Goal: Information Seeking & Learning: Learn about a topic

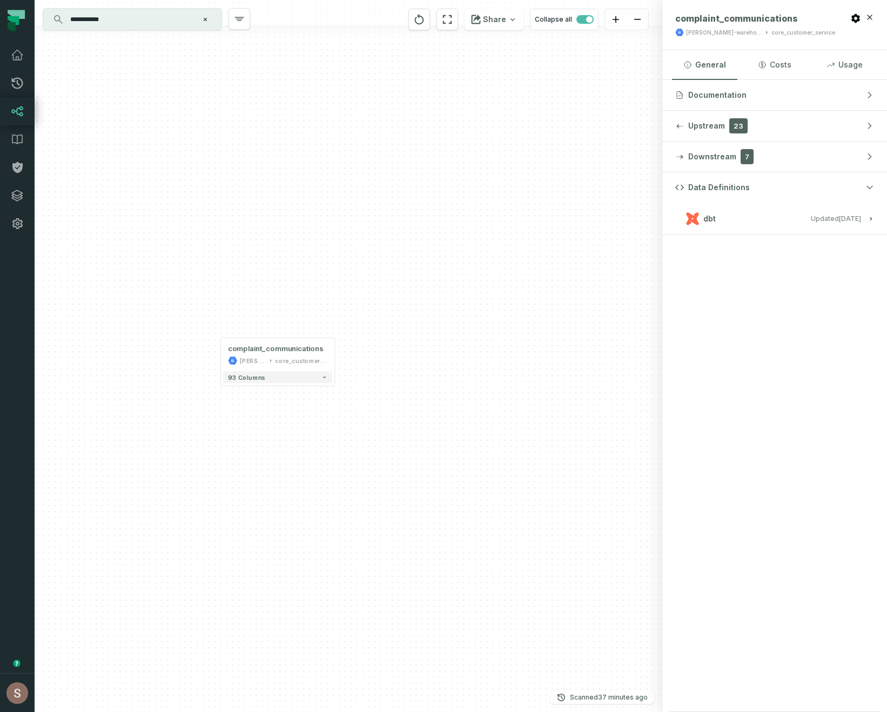
drag, startPoint x: 400, startPoint y: 351, endPoint x: 467, endPoint y: 366, distance: 68.8
click at [467, 368] on div "+ complaint_communications juul-warehouse core_customer_service + 93 columns" at bounding box center [349, 356] width 628 height 712
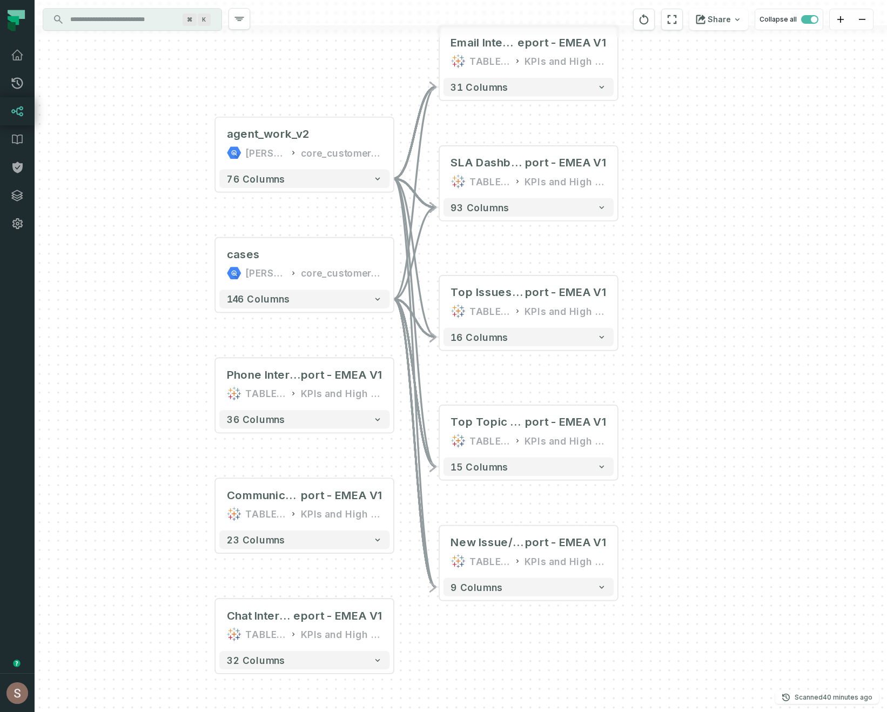
drag, startPoint x: 660, startPoint y: 478, endPoint x: 674, endPoint y: 635, distance: 157.8
click at [674, 635] on div "+ agent_work_v2 juul-warehouse core_customer_service + 76 columns + cases juul-…" at bounding box center [461, 356] width 852 height 712
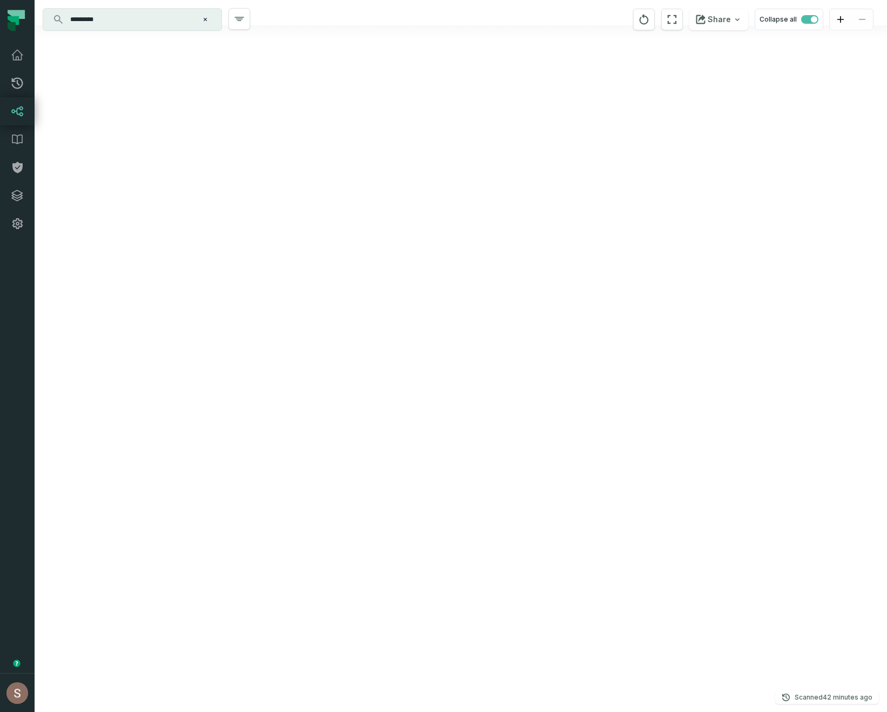
click at [531, 341] on div "+ agent_work_v2 juul-warehouse core_customer_service + 76 columns + cases juul-…" at bounding box center [461, 356] width 852 height 712
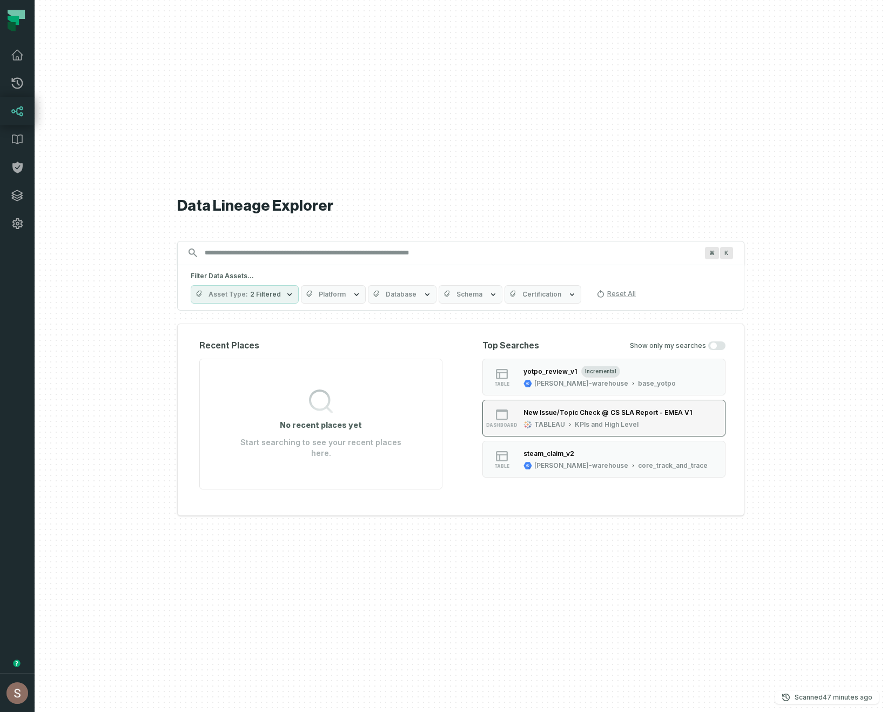
click at [667, 416] on div "New Issue/Topic Check @ CS SLA Report - EMEA V1" at bounding box center [607, 412] width 169 height 8
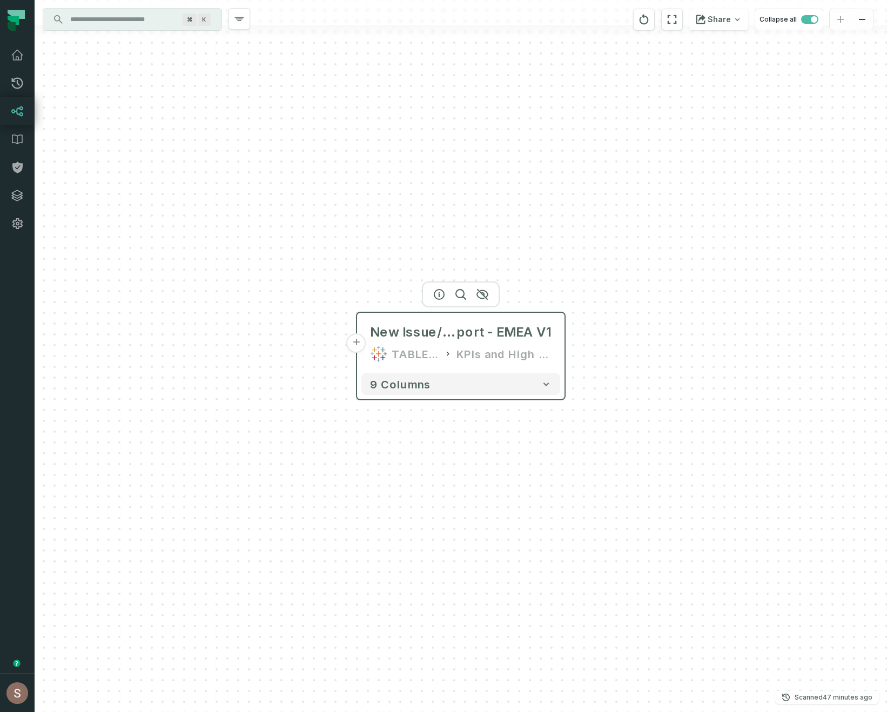
click at [359, 344] on button "+" at bounding box center [356, 342] width 19 height 19
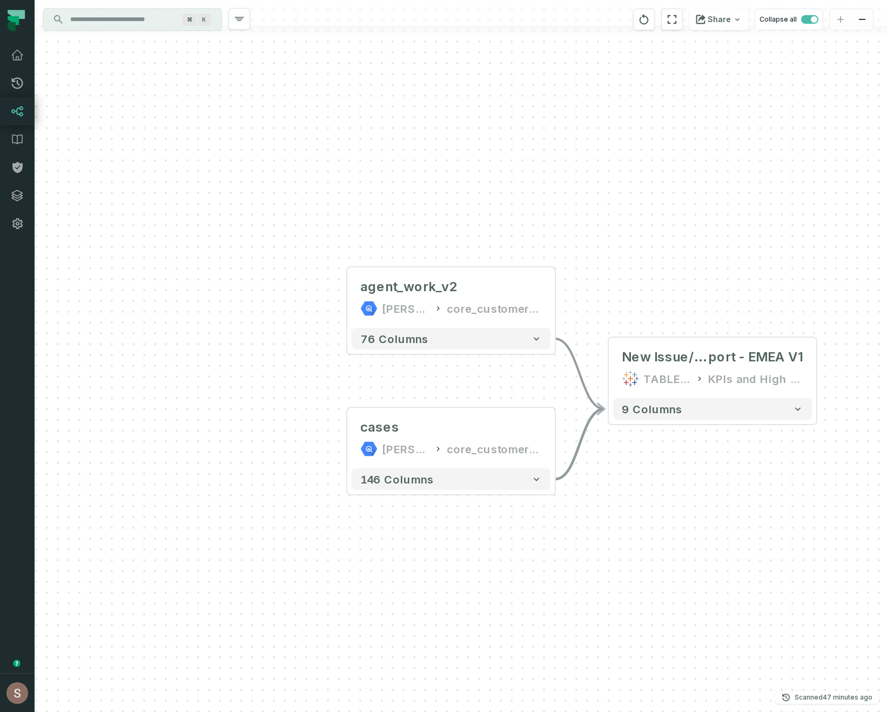
drag, startPoint x: 553, startPoint y: 558, endPoint x: 430, endPoint y: 490, distance: 140.2
click at [430, 490] on div "... agent_work_v2 juul-warehouse core_customer_service ... 76 columns ... cases…" at bounding box center [461, 356] width 852 height 712
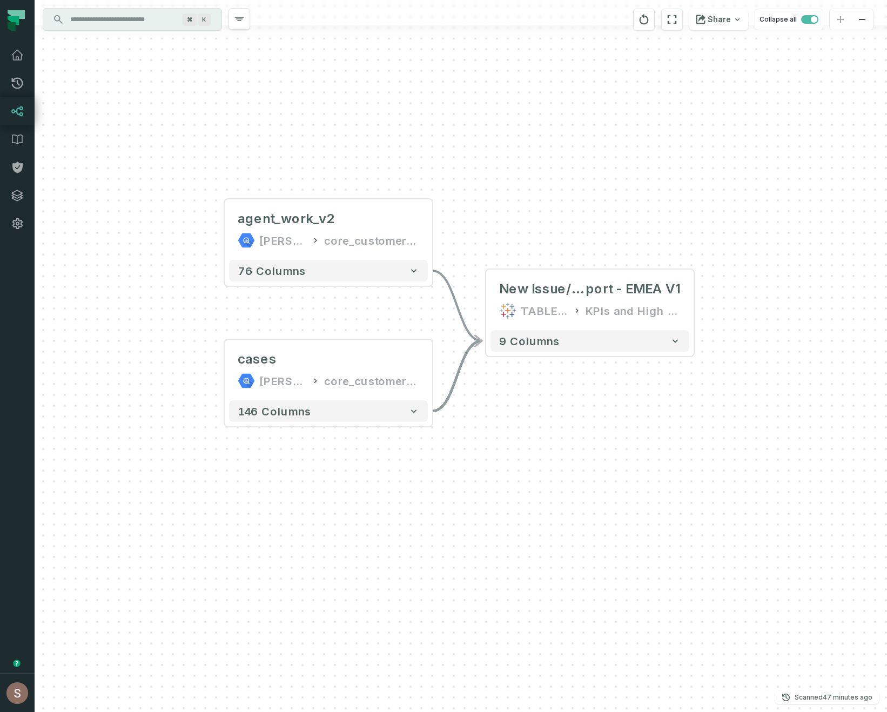
click at [142, 17] on input "Discovery Provider cmdk menu" at bounding box center [123, 19] width 118 height 17
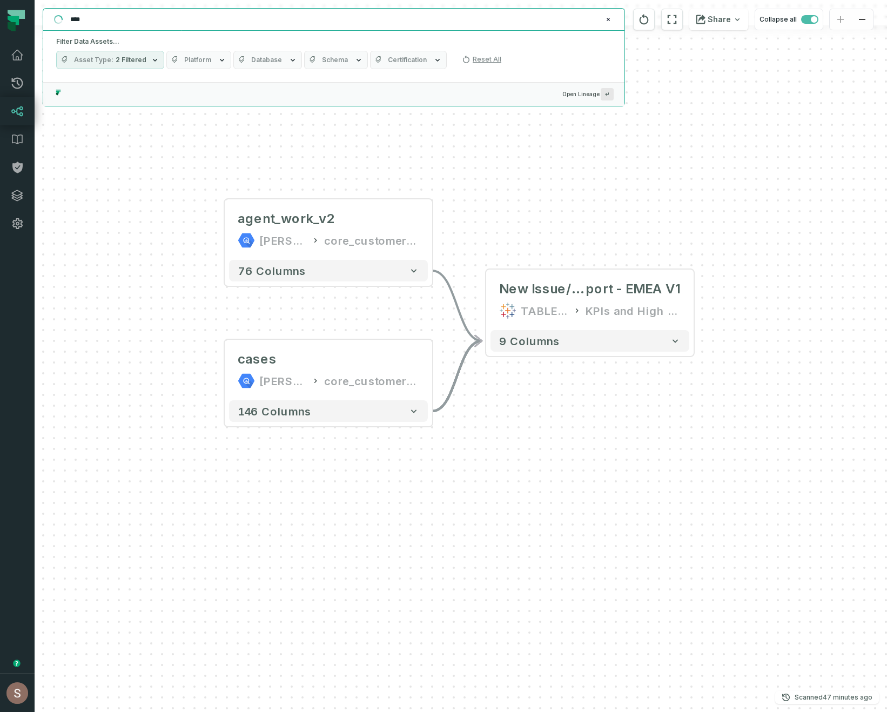
type input "*****"
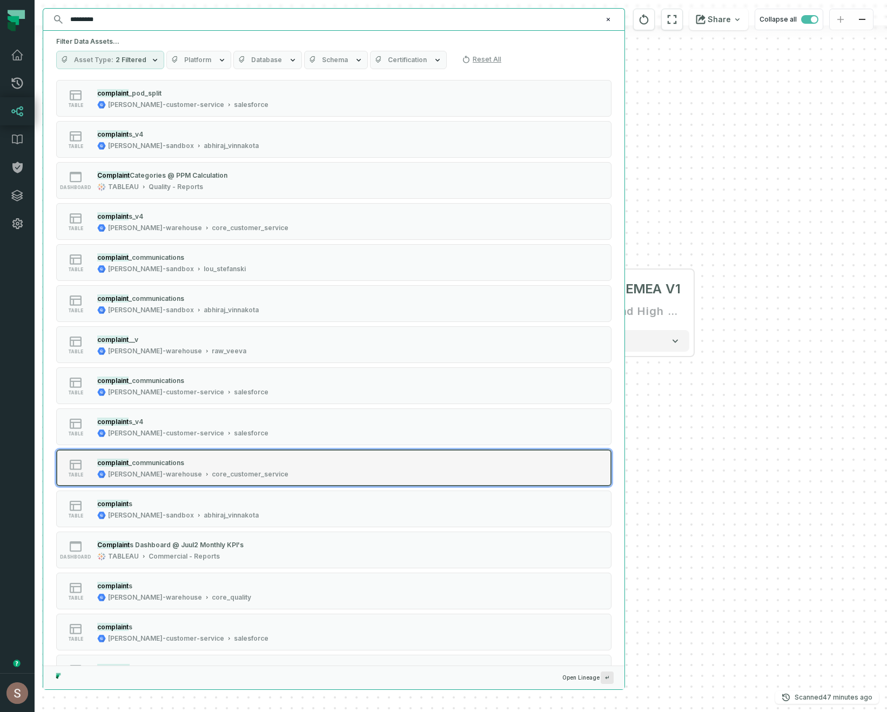
scroll to position [14, 0]
type input "*********"
click at [371, 471] on button "table complaint _communications juul-warehouse core_customer_service" at bounding box center [333, 466] width 555 height 37
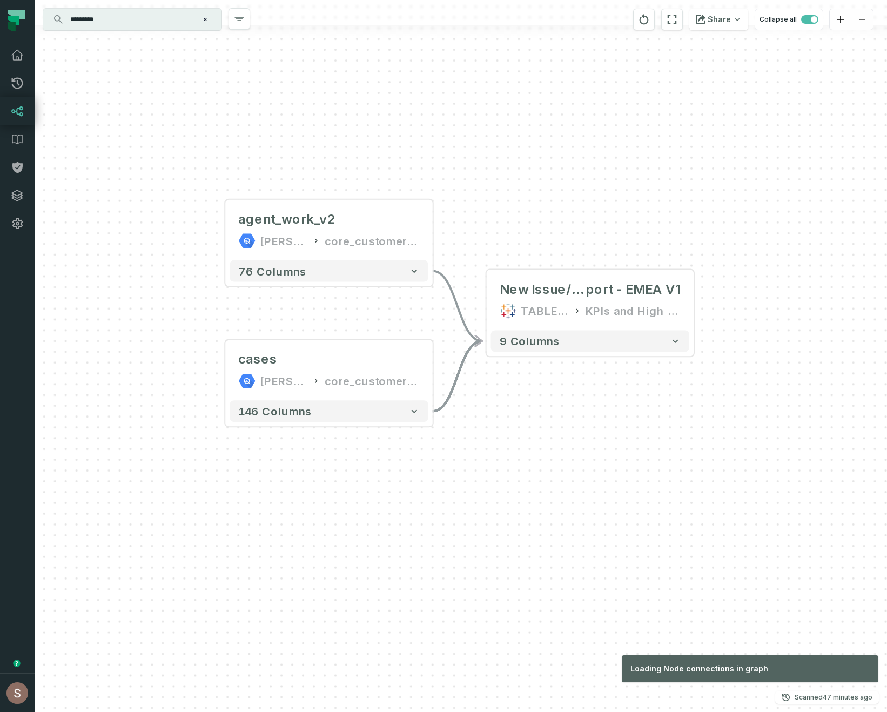
click at [713, 490] on div "+ agent_work_v2 juul-warehouse core_customer_service + 76 columns + cases juul-…" at bounding box center [461, 356] width 852 height 712
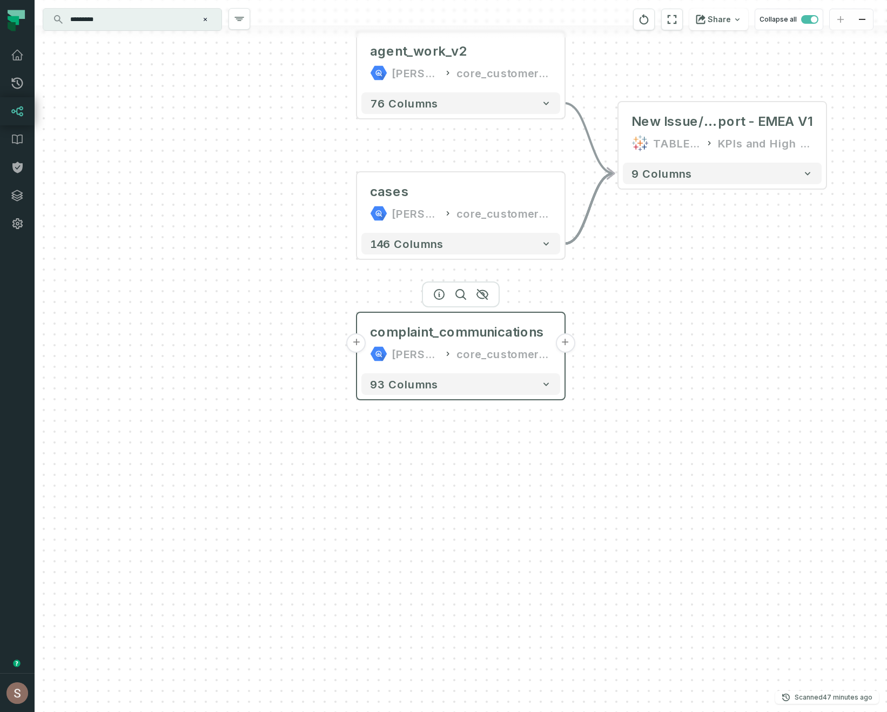
click at [566, 346] on button "+" at bounding box center [564, 342] width 19 height 19
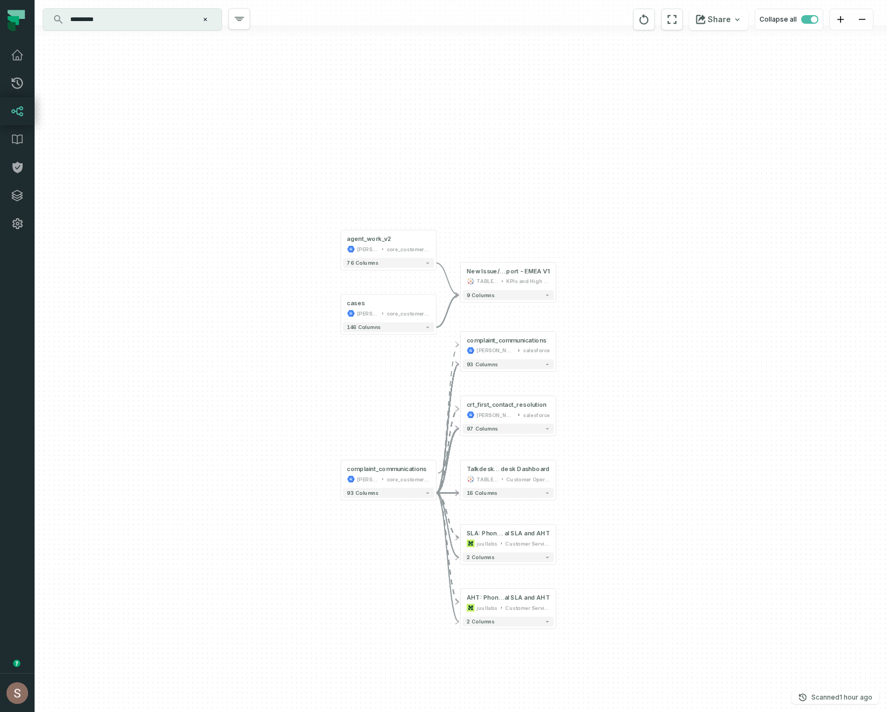
drag, startPoint x: 626, startPoint y: 455, endPoint x: 699, endPoint y: 410, distance: 85.8
click at [699, 410] on div "- complaint_communications juul-customer-service salesforce + 93 columns + crt_…" at bounding box center [461, 356] width 852 height 712
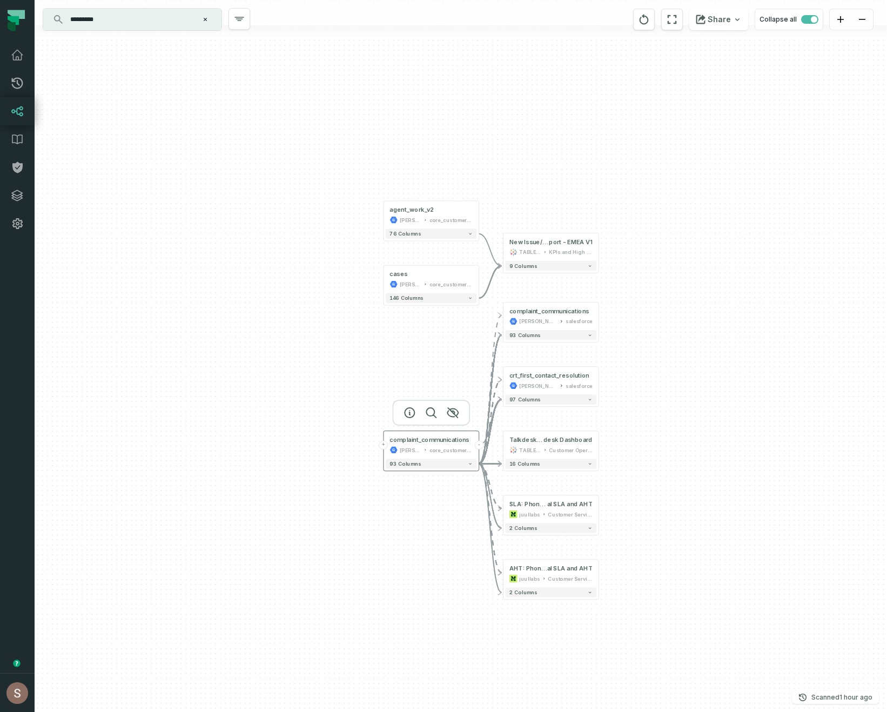
click at [386, 443] on button "+" at bounding box center [383, 444] width 9 height 9
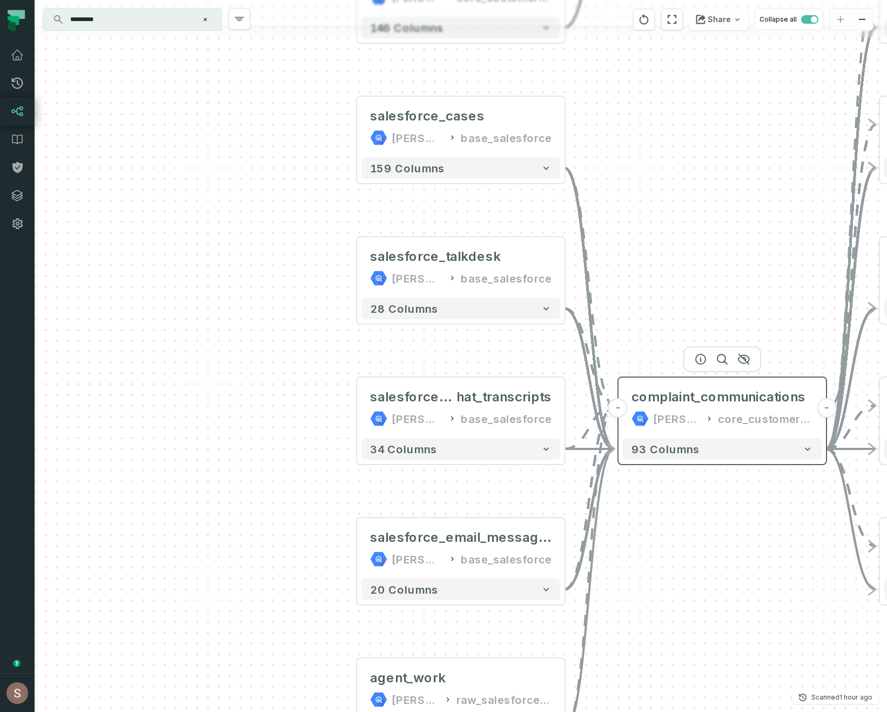
click at [617, 410] on button "-" at bounding box center [617, 407] width 19 height 19
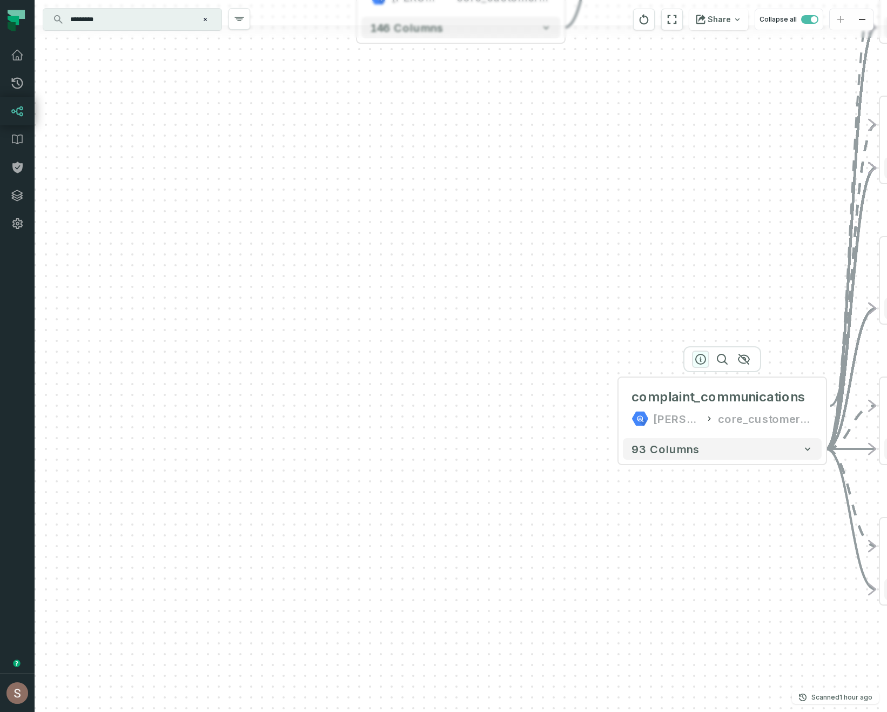
click at [699, 358] on icon "button" at bounding box center [700, 359] width 13 height 13
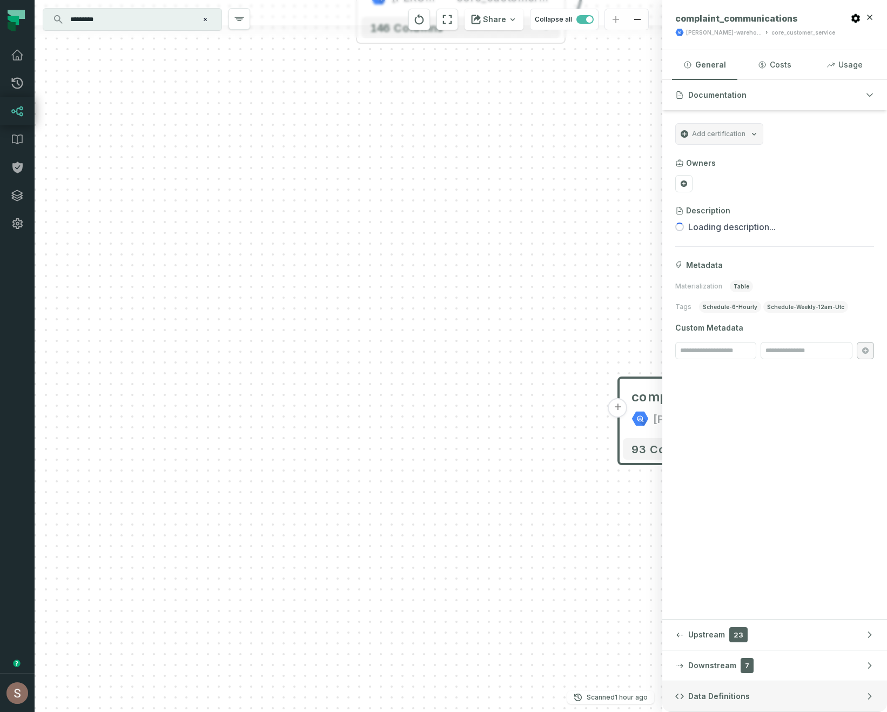
click at [712, 690] on button "Data Definitions" at bounding box center [774, 696] width 225 height 30
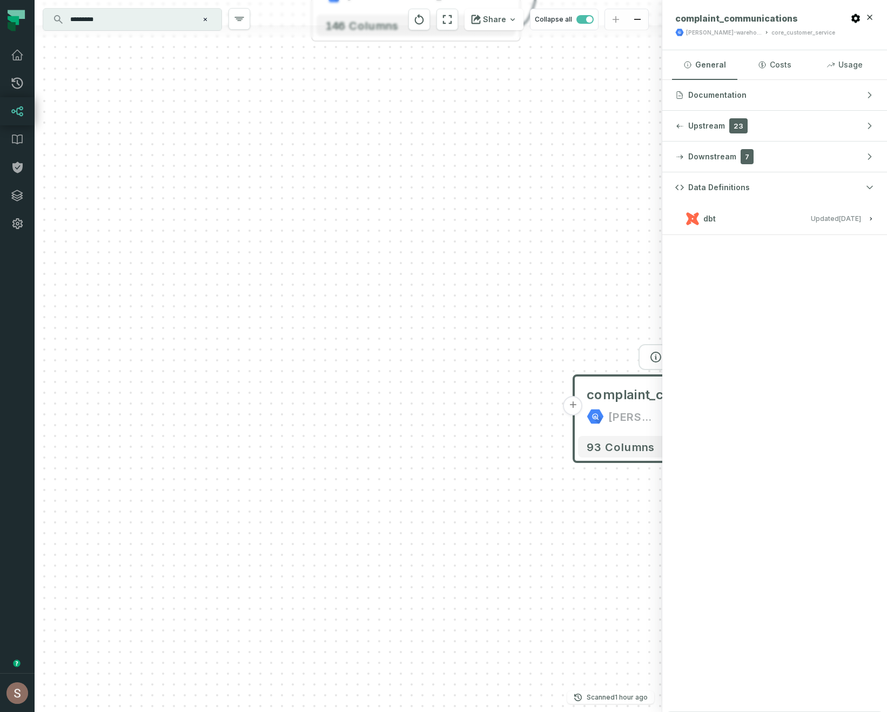
drag, startPoint x: 561, startPoint y: 604, endPoint x: 282, endPoint y: 583, distance: 280.1
click at [286, 583] on div "- complaint_communications juul-customer-service salesforce + 93 columns + crt_…" at bounding box center [349, 356] width 628 height 712
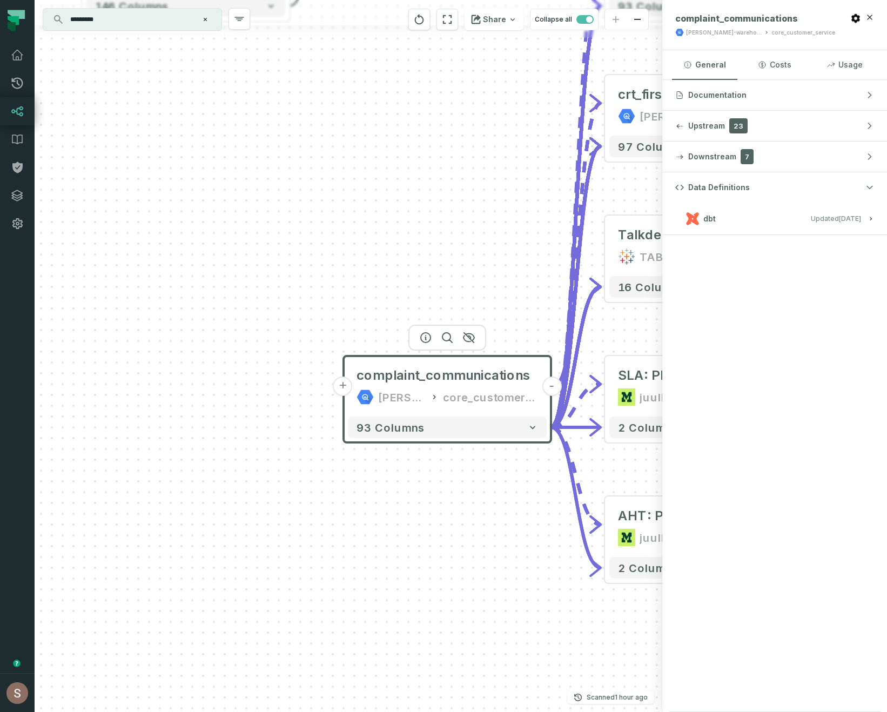
click at [713, 220] on span "dbt" at bounding box center [709, 218] width 12 height 11
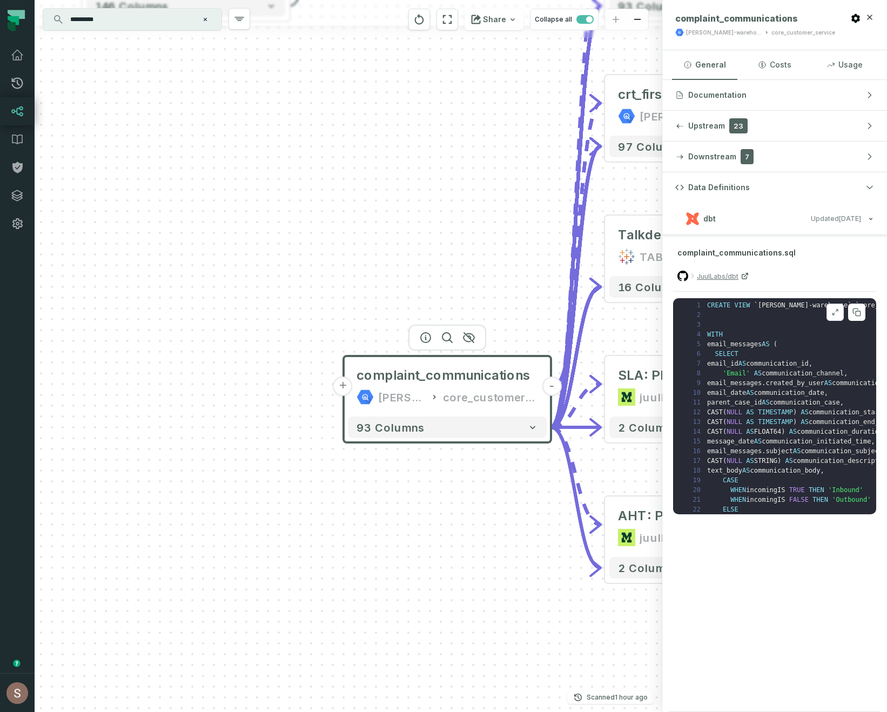
scroll to position [0, 0]
click at [873, 14] on icon "button" at bounding box center [869, 17] width 9 height 9
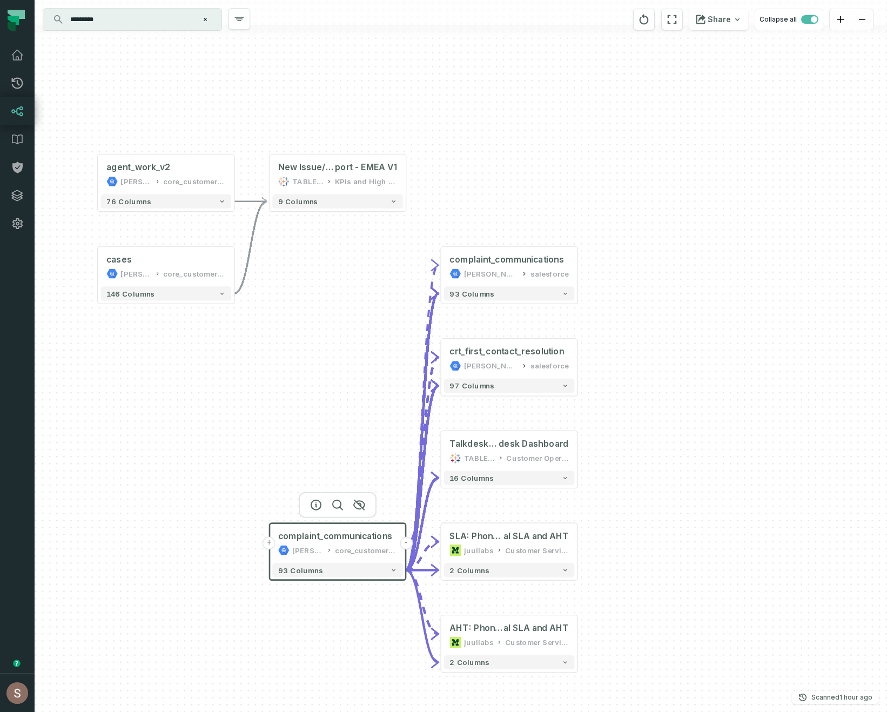
drag, startPoint x: 489, startPoint y: 233, endPoint x: 341, endPoint y: 371, distance: 202.2
click at [346, 367] on div "- complaint_communications juul-customer-service salesforce + 93 columns + crt_…" at bounding box center [461, 356] width 852 height 712
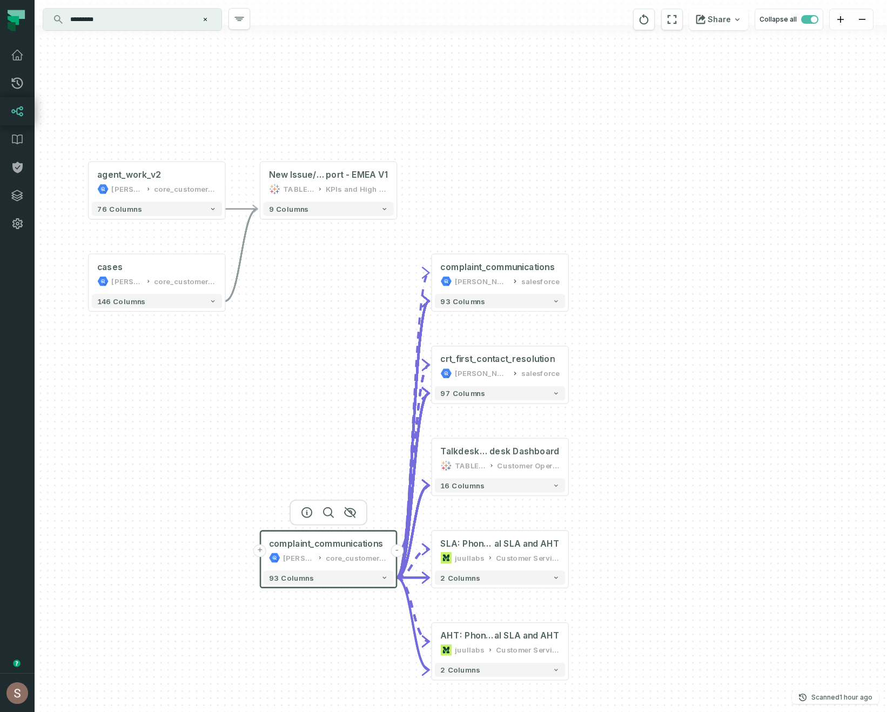
click at [576, 275] on div "- complaint_communications juul-customer-service salesforce + 93 columns + crt_…" at bounding box center [461, 356] width 852 height 712
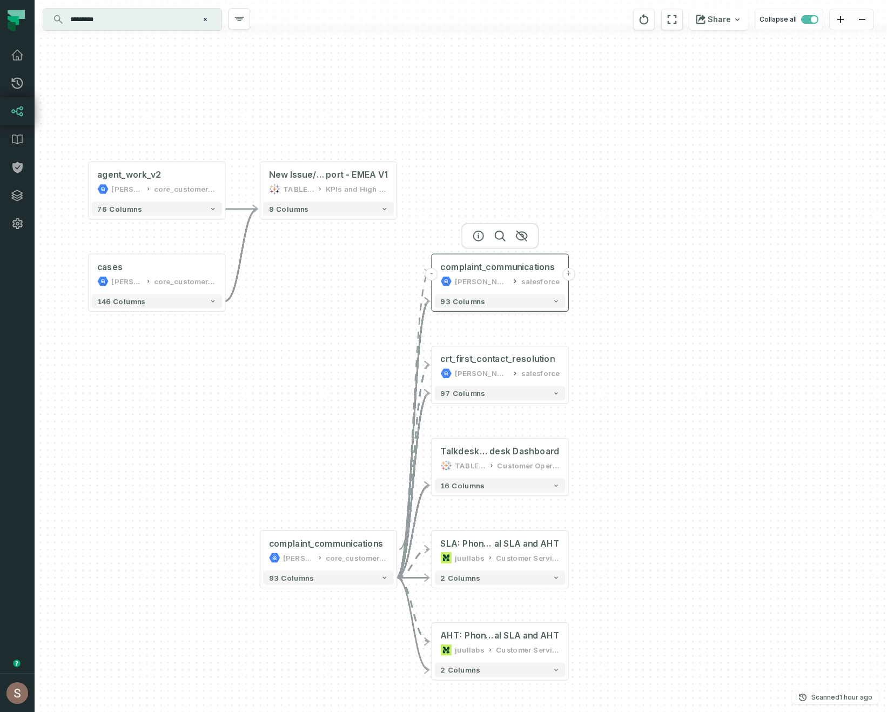
click at [569, 274] on button "+" at bounding box center [568, 274] width 13 height 13
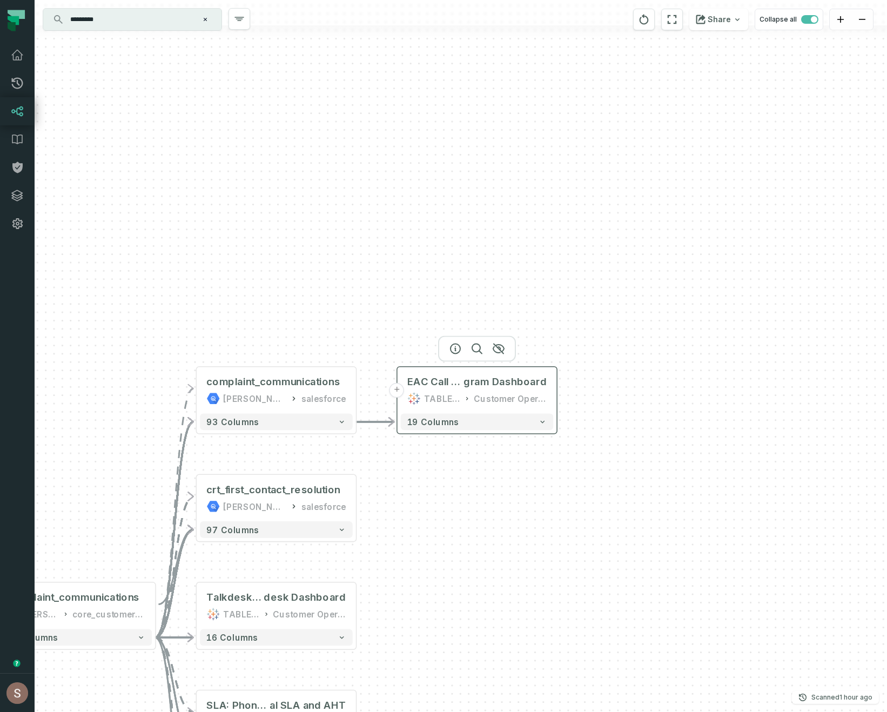
click at [480, 401] on div "Customer Operations Sandbox" at bounding box center [510, 399] width 73 height 14
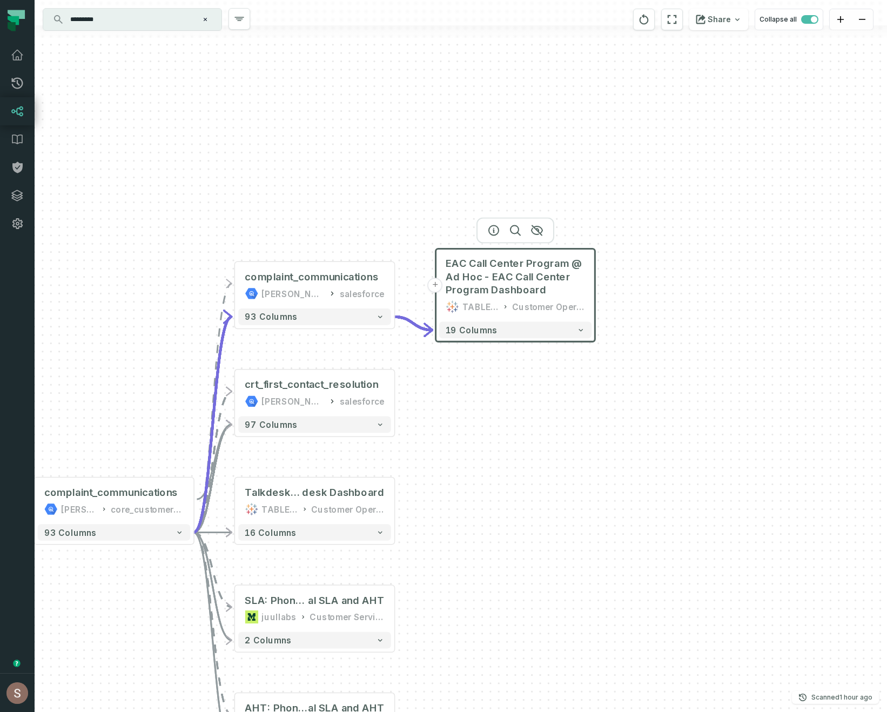
drag, startPoint x: 438, startPoint y: 628, endPoint x: 476, endPoint y: 509, distance: 124.3
click at [476, 509] on div "+ EAC Call Center Program @ Ad Hoc - EAC Call Center Program Dashboard TABLEAU …" at bounding box center [461, 356] width 852 height 712
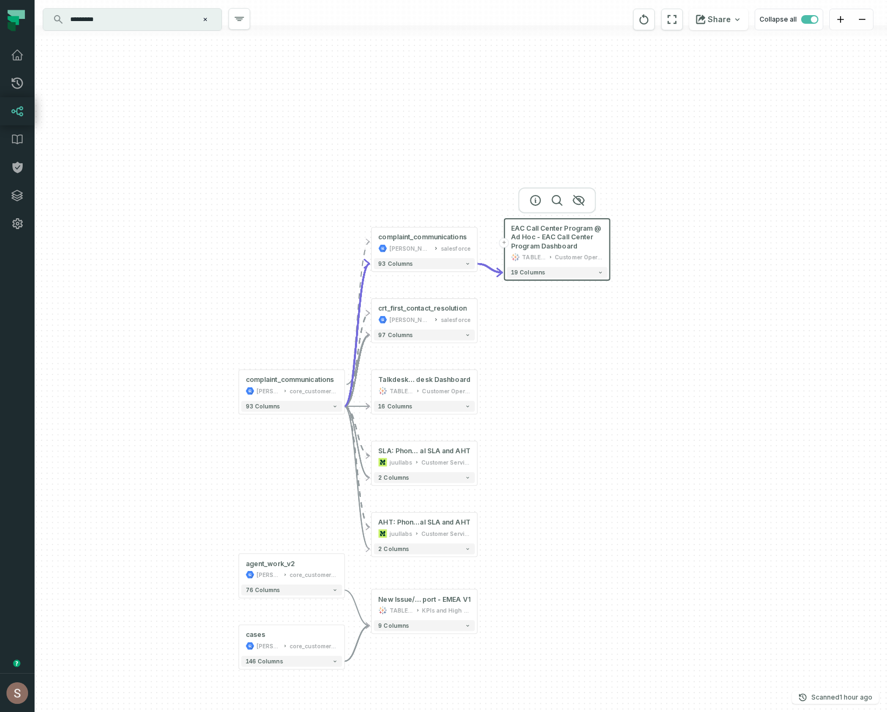
drag, startPoint x: 476, startPoint y: 509, endPoint x: 530, endPoint y: 393, distance: 128.8
click at [531, 392] on div "+ EAC Call Center Program @ Ad Hoc - EAC Call Center Program Dashboard TABLEAU …" at bounding box center [461, 356] width 852 height 712
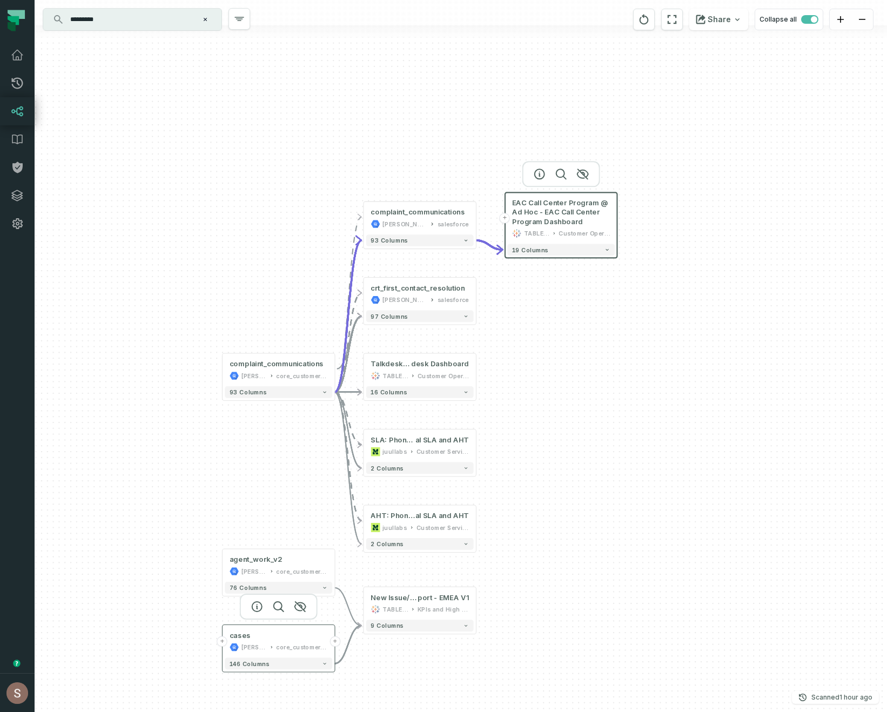
click at [333, 641] on button "+" at bounding box center [334, 641] width 10 height 10
click at [336, 640] on button "+" at bounding box center [334, 641] width 10 height 10
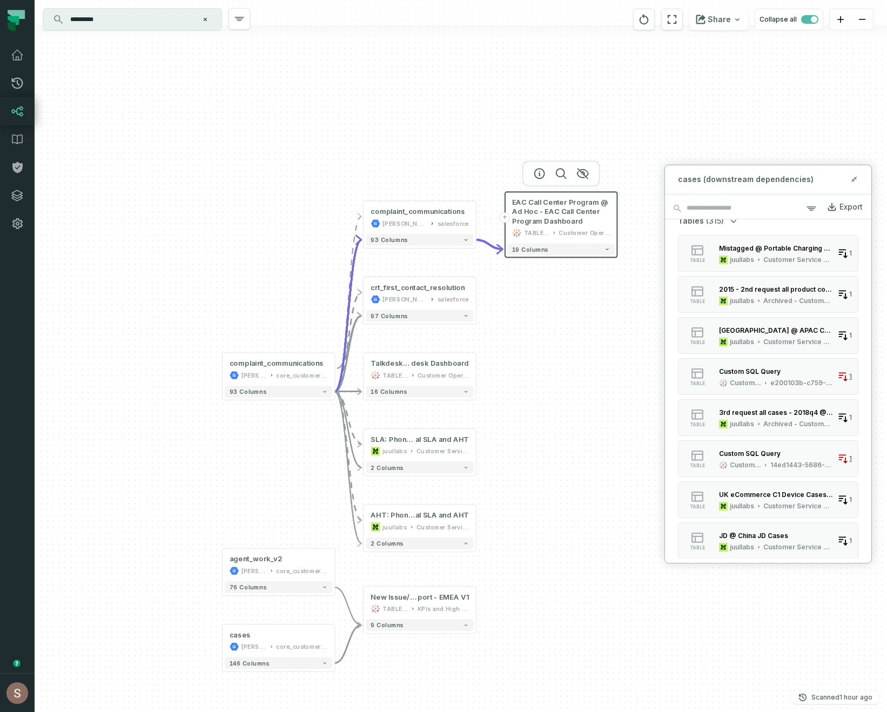
scroll to position [659, 0]
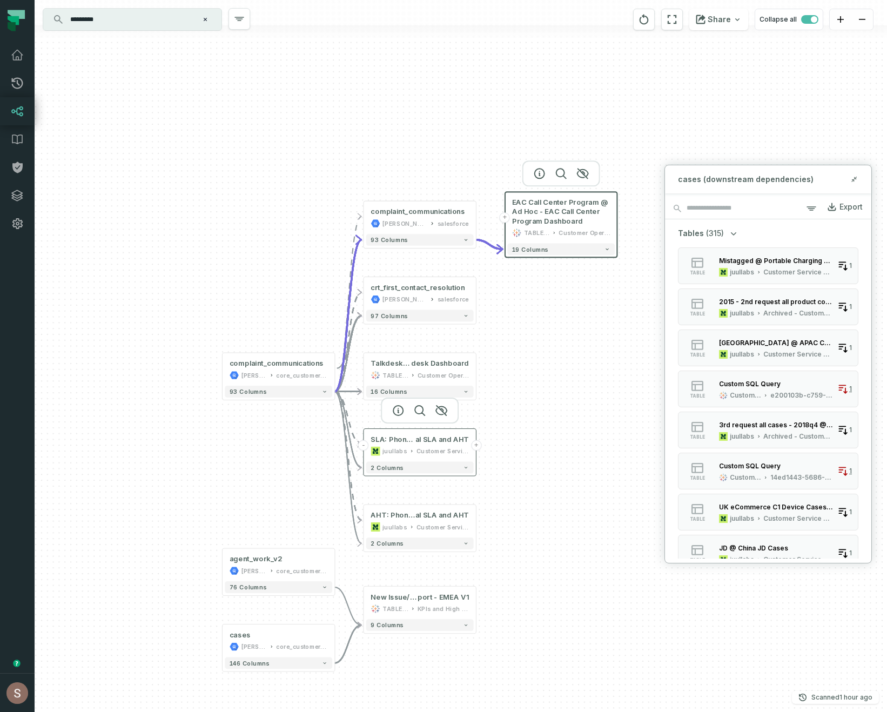
click at [366, 445] on button "-" at bounding box center [363, 445] width 10 height 10
click at [366, 445] on button "+" at bounding box center [363, 445] width 10 height 10
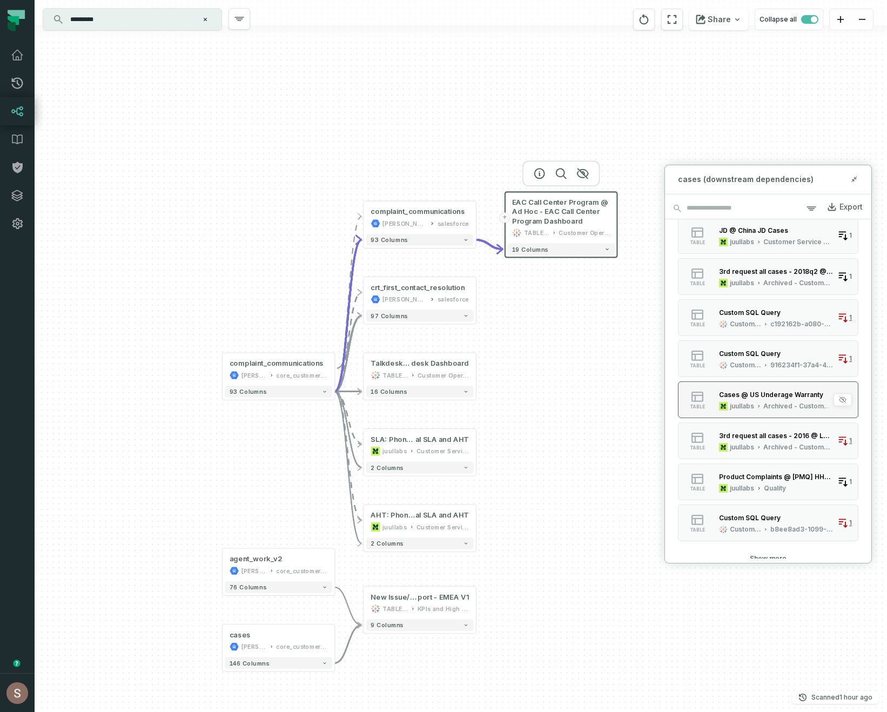
scroll to position [981, 0]
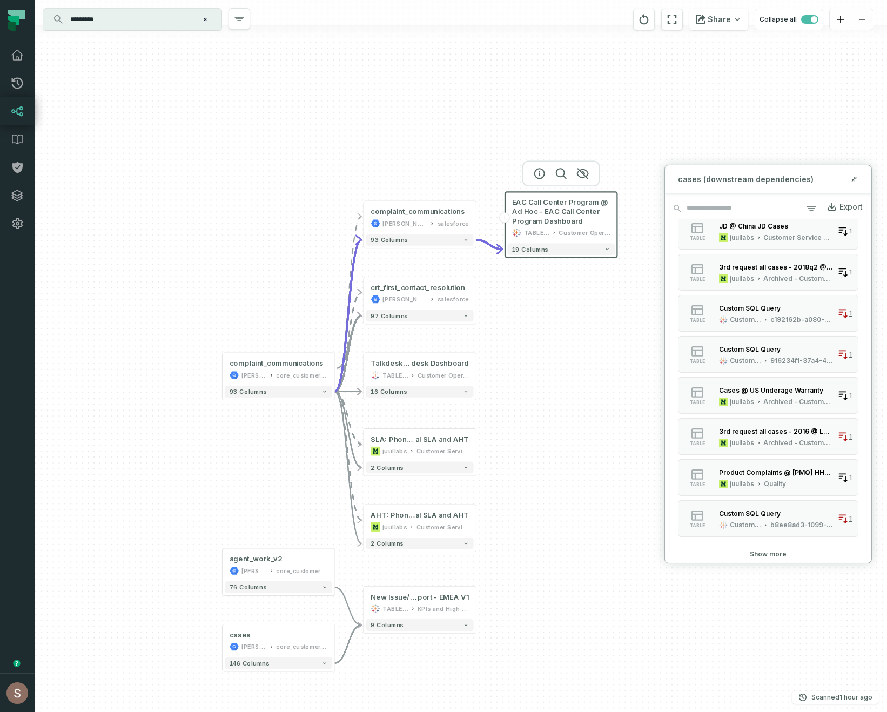
click at [583, 588] on div "+ EAC Call Center Program @ Ad Hoc - EAC Call Center Program Dashboard TABLEAU …" at bounding box center [461, 356] width 852 height 712
click at [621, 614] on div "+ EAC Call Center Program @ Ad Hoc - EAC Call Center Pro gram Dashboard TABLEAU…" at bounding box center [461, 356] width 852 height 712
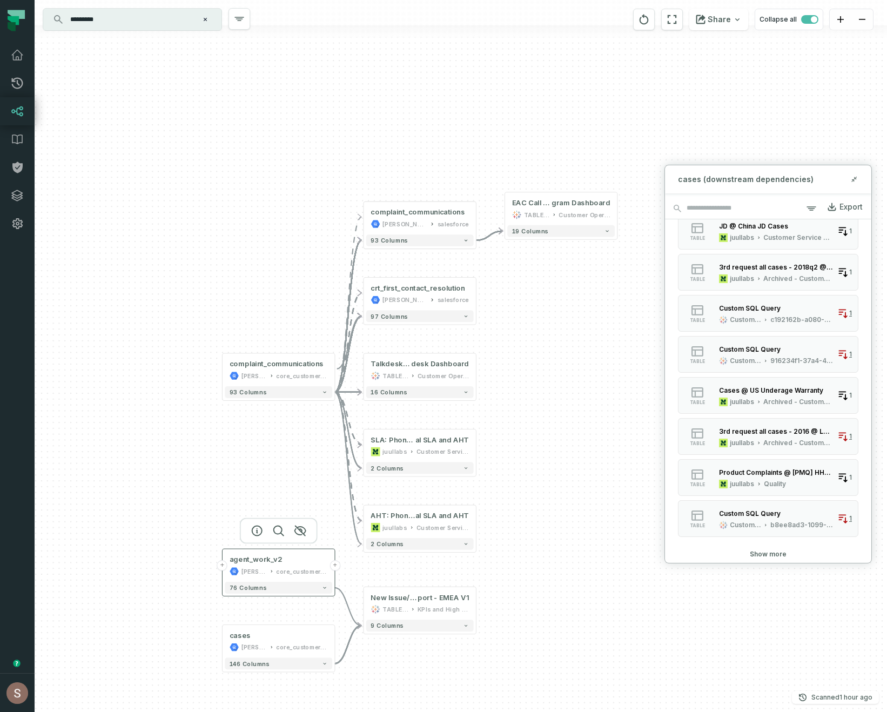
click at [336, 565] on button "+" at bounding box center [334, 565] width 10 height 10
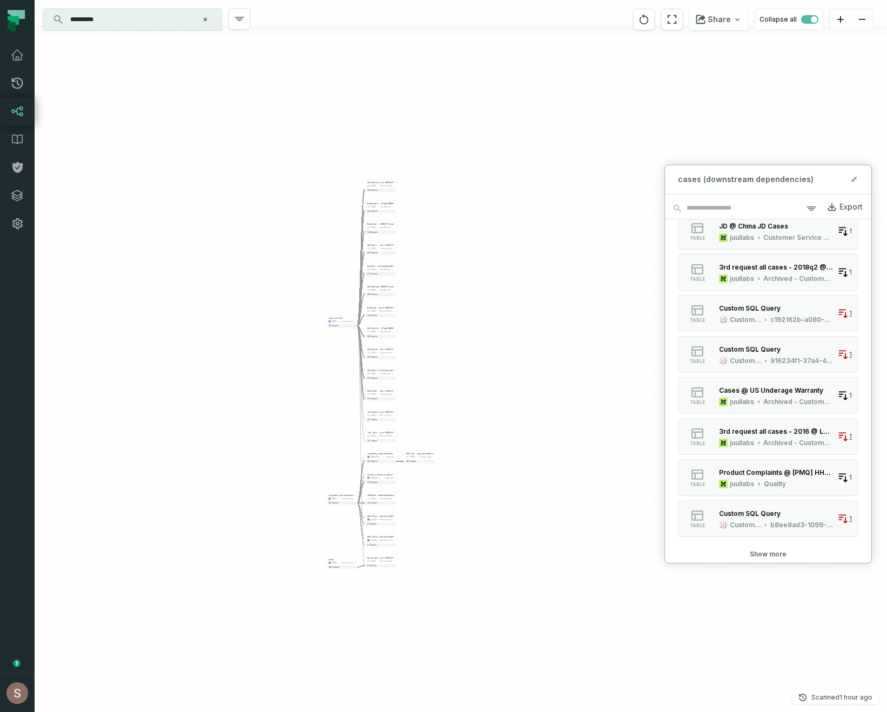
drag, startPoint x: 307, startPoint y: 640, endPoint x: 302, endPoint y: 445, distance: 195.0
click at [301, 445] on div "+ SLA Dashboard @ CS SLA Re port - EMEA V1 TABLEAU KPIs and High Level 93 colum…" at bounding box center [461, 356] width 852 height 712
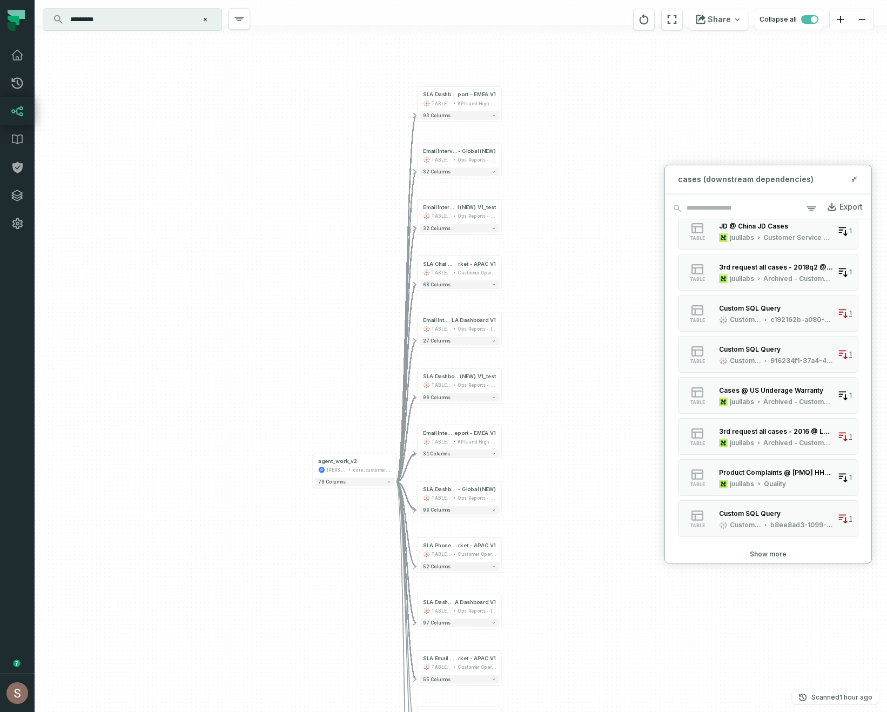
drag, startPoint x: 329, startPoint y: 388, endPoint x: 275, endPoint y: 711, distance: 327.5
click at [275, 711] on div "+ SLA Dashboard @ CS SLA Re port - EMEA V1 TABLEAU KPIs and High Level 93 colum…" at bounding box center [461, 356] width 852 height 712
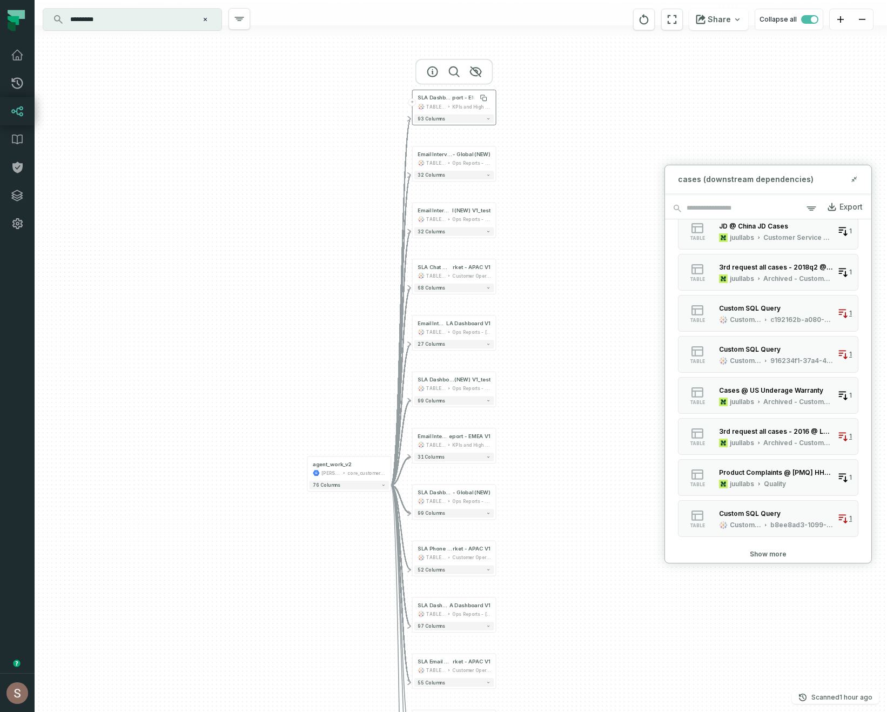
click at [445, 97] on span "SLA Dashboard @ CS SLA Re" at bounding box center [435, 98] width 35 height 7
click at [855, 179] on icon at bounding box center [854, 179] width 8 height 9
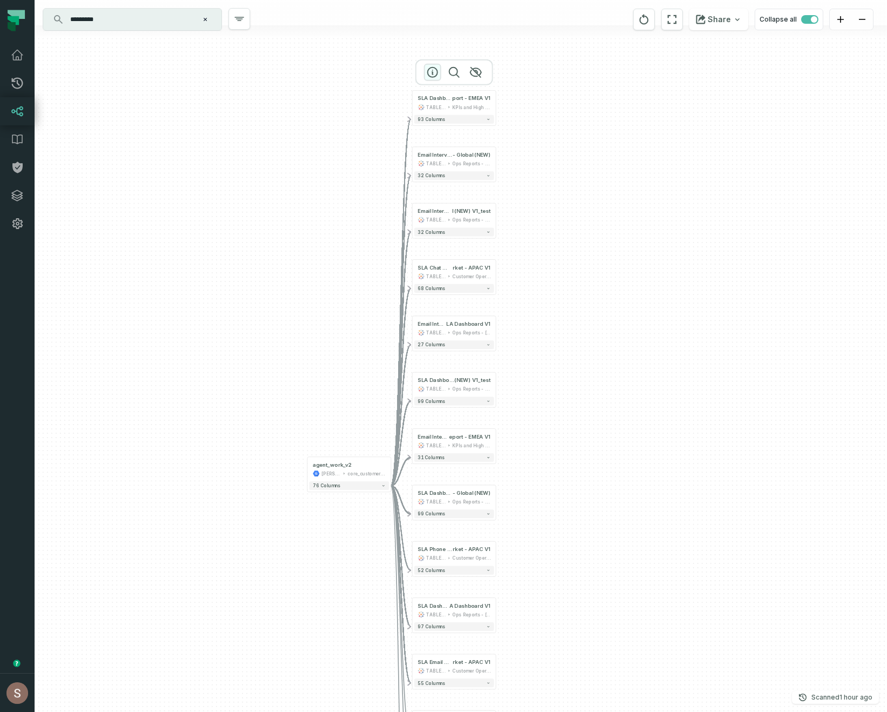
click at [433, 76] on icon "button" at bounding box center [432, 72] width 13 height 13
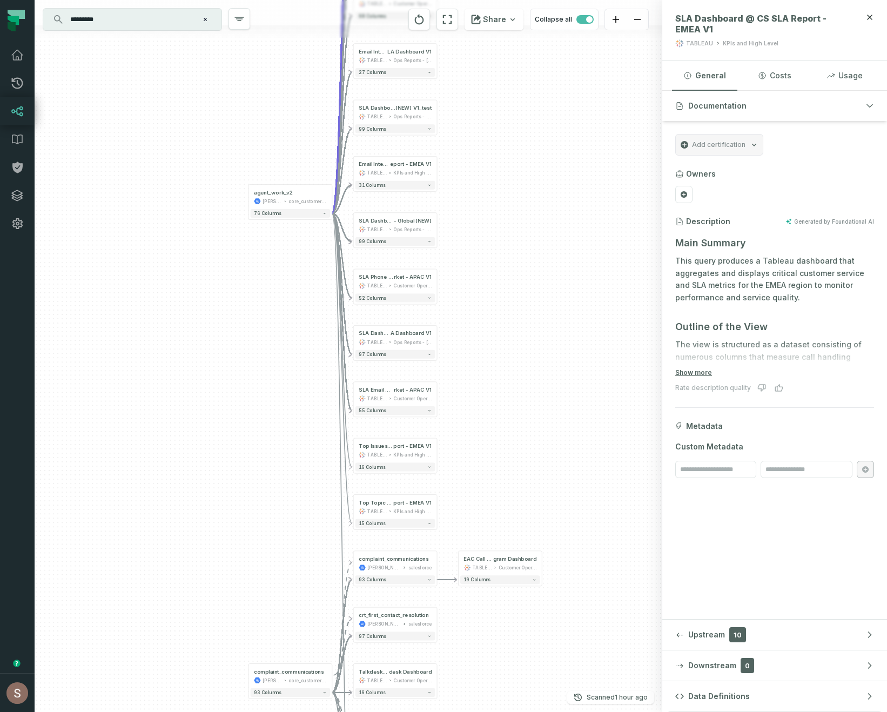
drag, startPoint x: 295, startPoint y: 438, endPoint x: 237, endPoint y: 120, distance: 323.3
click at [237, 120] on div "+ SLA Dashboard @ CS SLA Report - EMEA V1 TABLEAU KPIs and High Level 93 column…" at bounding box center [349, 356] width 628 height 712
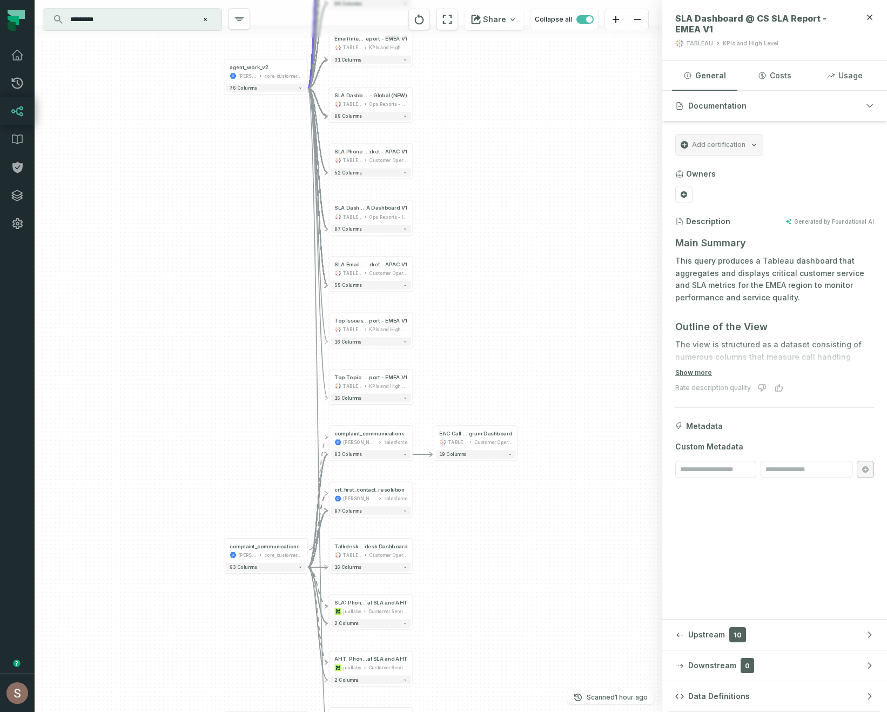
drag, startPoint x: 309, startPoint y: 496, endPoint x: 276, endPoint y: 382, distance: 118.3
click at [276, 382] on div "+ SLA Dashboard @ CS SLA Report - EMEA V1 TABLEAU KPIs and High Level 93 column…" at bounding box center [349, 356] width 628 height 712
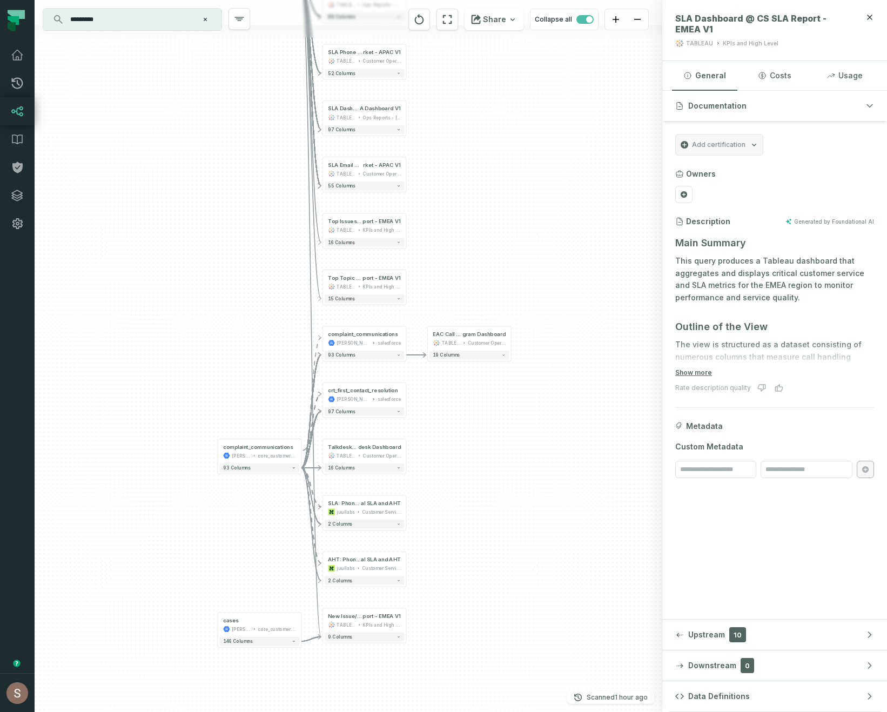
drag, startPoint x: 271, startPoint y: 478, endPoint x: 273, endPoint y: 403, distance: 74.6
click at [273, 405] on div "+ SLA Dashboard @ CS SLA Report - EMEA V1 TABLEAU KPIs and High Level 93 column…" at bounding box center [349, 356] width 628 height 712
click at [310, 282] on icon "Edge from fbb8a6d7eb84661c7082e1fe697cc85e to e66bce9927d15d55ac405b9720776e05" at bounding box center [311, 312] width 20 height 648
click at [308, 638] on icon "Edge from 6d914b67da641fc1a56aa82fb6938d54 to e66bce9927d15d55ac405b9720776e05" at bounding box center [311, 638] width 20 height 4
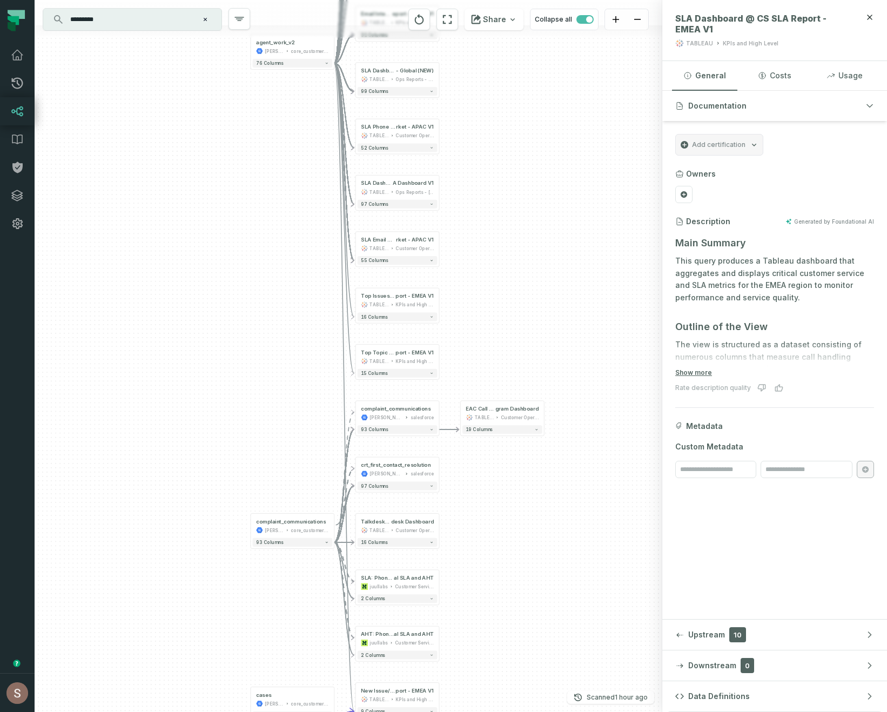
drag, startPoint x: 179, startPoint y: 539, endPoint x: 239, endPoint y: 684, distance: 157.2
click at [239, 684] on div "+ SLA Dashboard @ CS SLA Re port - EMEA V1 TABLEAU KPIs and High Level 93 colum…" at bounding box center [349, 356] width 628 height 712
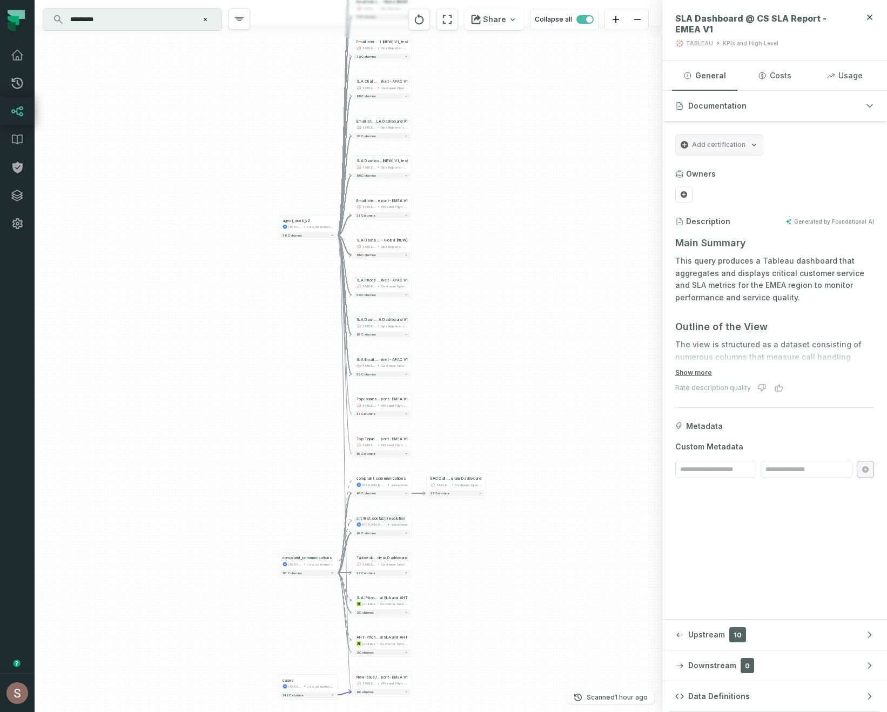
click at [345, 466] on icon "Edge from fbb8a6d7eb84661c7082e1fe697cc85e to e66bce9927d15d55ac405b9720776e05" at bounding box center [345, 463] width 14 height 456
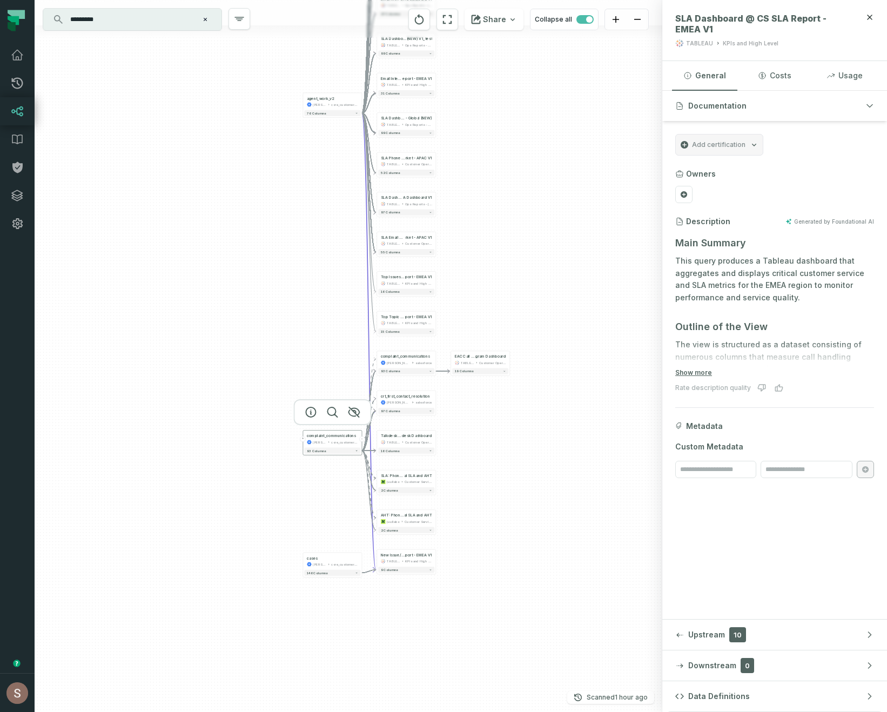
drag, startPoint x: 311, startPoint y: 563, endPoint x: 336, endPoint y: 443, distance: 122.0
click at [336, 443] on div "core_customer_service" at bounding box center [344, 442] width 27 height 5
click at [362, 442] on button "-" at bounding box center [362, 441] width 5 height 5
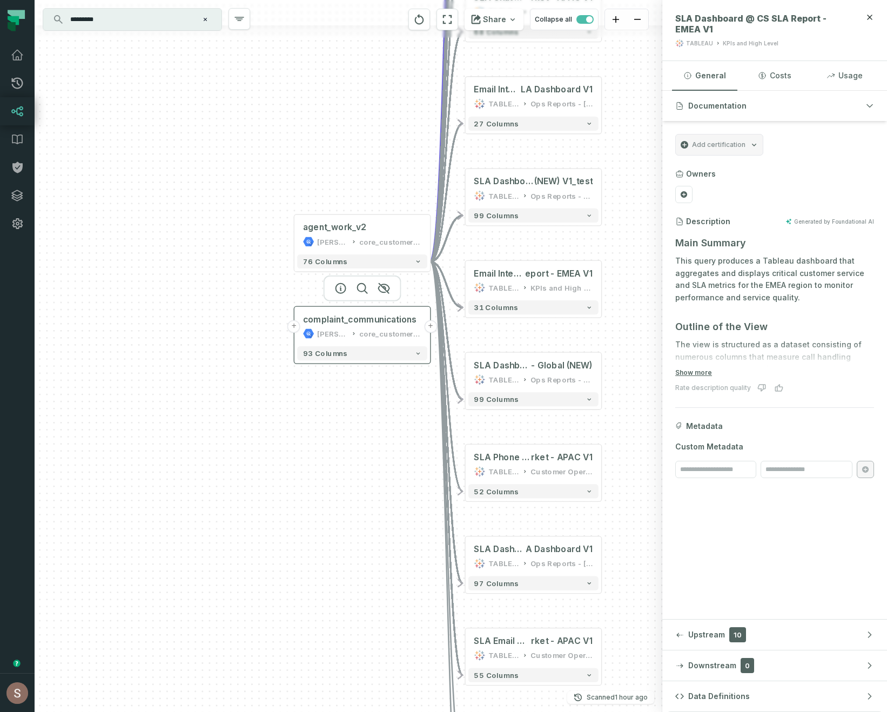
click at [429, 326] on button "+" at bounding box center [430, 326] width 13 height 13
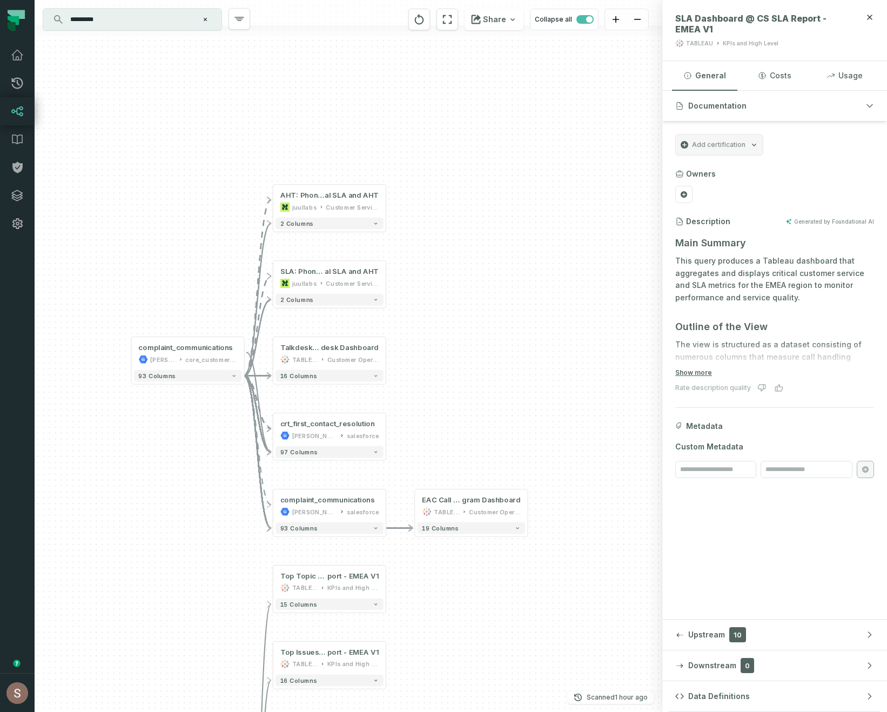
drag, startPoint x: 203, startPoint y: 641, endPoint x: 216, endPoint y: 434, distance: 206.8
click at [216, 434] on div "+ crt_first_contact_resolution juul-customer-service salesforce 97 columns - Ta…" at bounding box center [349, 356] width 628 height 712
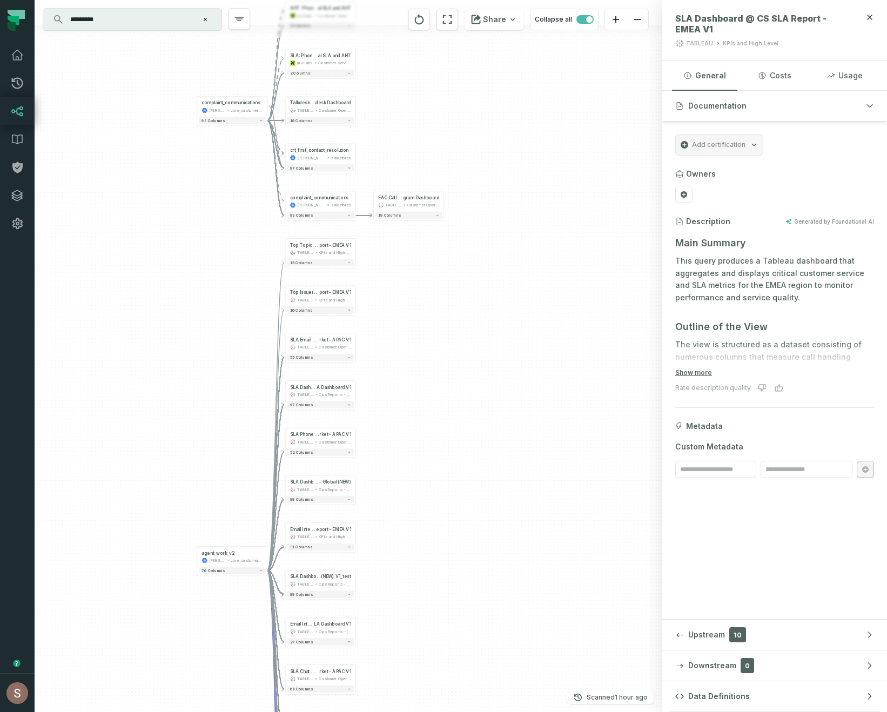
drag, startPoint x: 150, startPoint y: 546, endPoint x: 184, endPoint y: 252, distance: 296.3
click at [184, 252] on div "+ crt_first_contact_resolution juul-customer-service salesforce 97 columns - Ta…" at bounding box center [349, 356] width 628 height 712
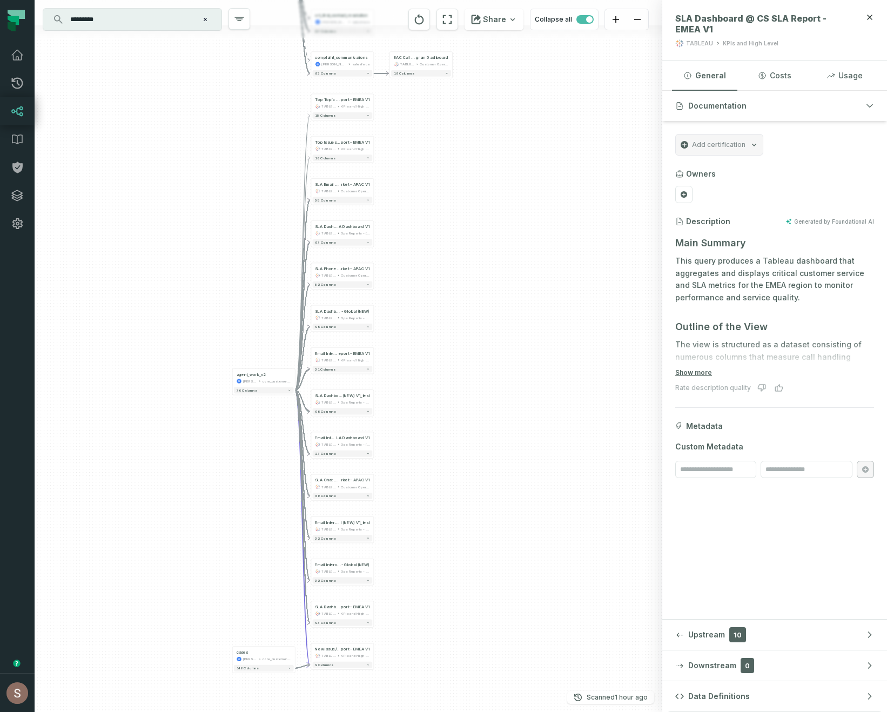
drag, startPoint x: 130, startPoint y: 455, endPoint x: 167, endPoint y: 362, distance: 99.6
click at [167, 376] on div "+ crt_first_contact_resolution juul-customer-service salesforce 97 columns - Ta…" at bounding box center [349, 356] width 628 height 712
click at [294, 656] on button "+" at bounding box center [295, 655] width 6 height 6
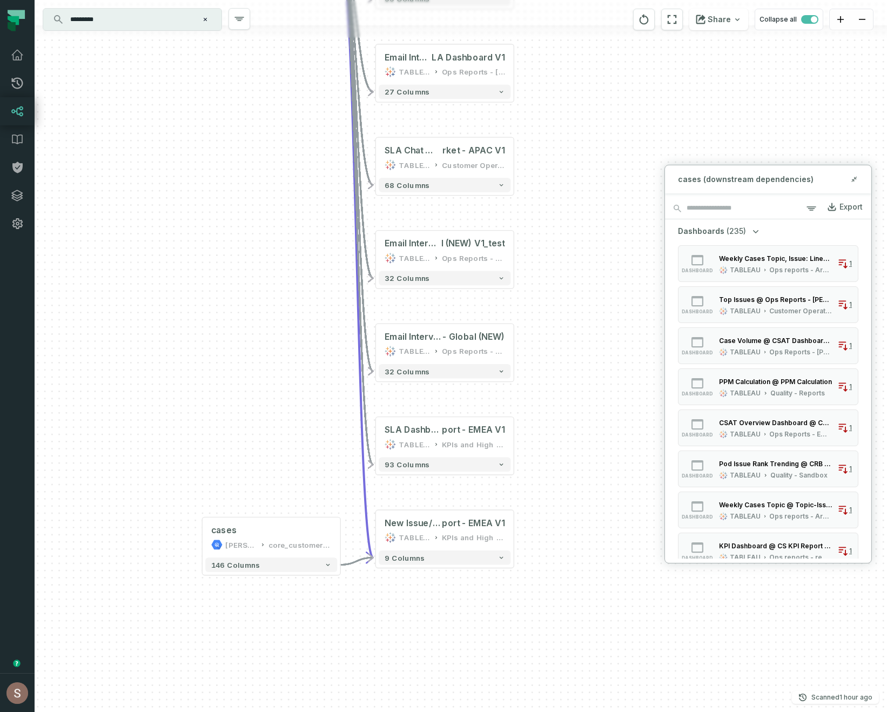
drag, startPoint x: 254, startPoint y: 576, endPoint x: 200, endPoint y: 711, distance: 145.7
click at [204, 688] on div "+ crt_first_contact_resolution juul-customer-service salesforce 97 columns - Ta…" at bounding box center [461, 356] width 852 height 712
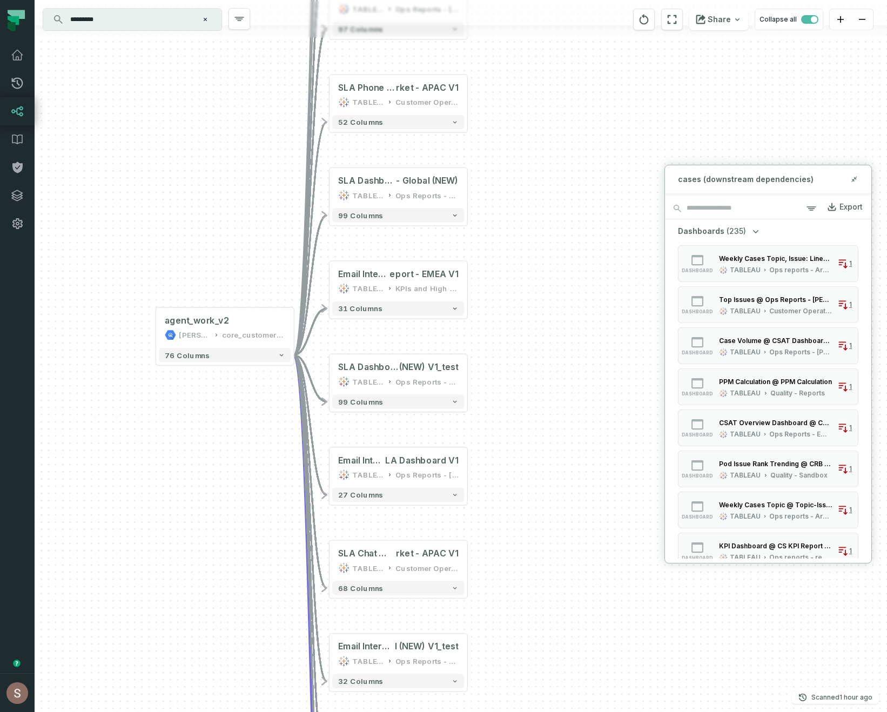
drag, startPoint x: 226, startPoint y: 447, endPoint x: 219, endPoint y: 711, distance: 264.2
click at [220, 711] on div "+ crt_first_contact_resolution juul-customer-service salesforce 97 columns - Ta…" at bounding box center [461, 356] width 852 height 712
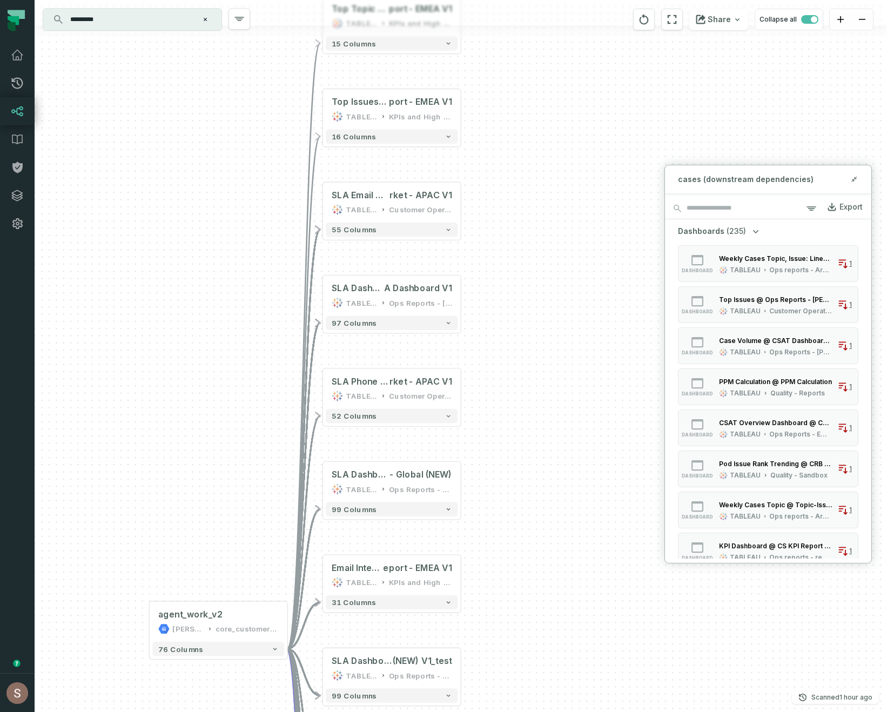
drag, startPoint x: 253, startPoint y: 465, endPoint x: 251, endPoint y: 649, distance: 184.2
click at [251, 649] on div "+ crt_first_contact_resolution juul-customer-service salesforce 97 columns - Ta…" at bounding box center [461, 356] width 852 height 712
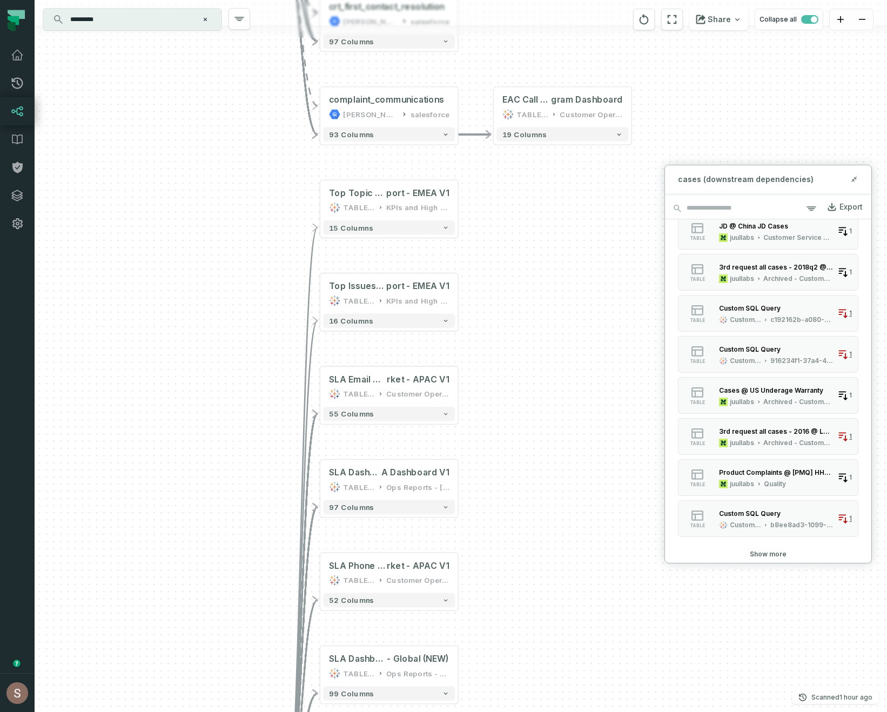
click at [763, 556] on button "Show more" at bounding box center [768, 554] width 37 height 9
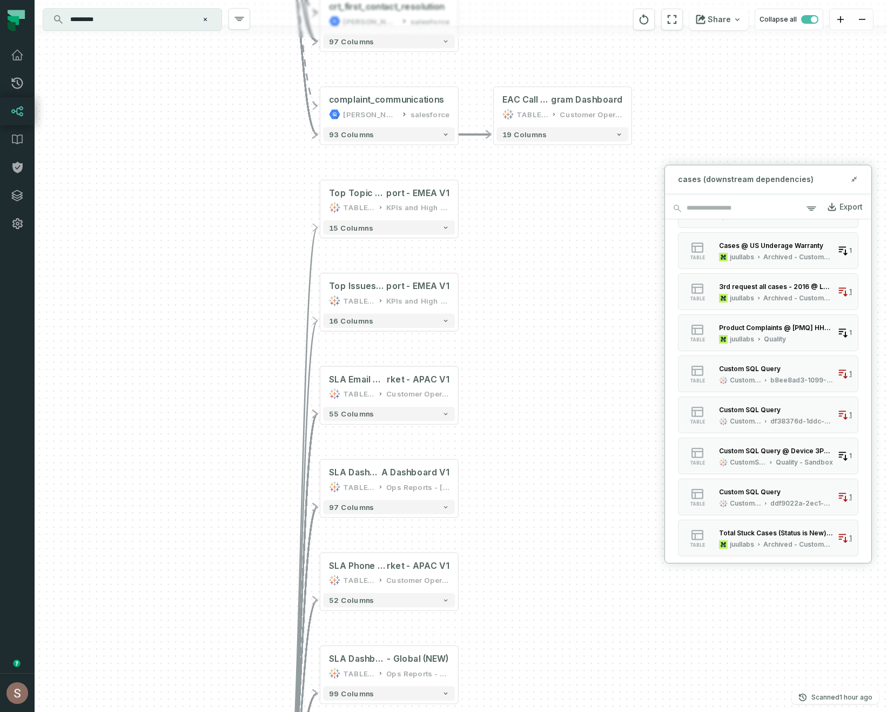
scroll to position [1136, 0]
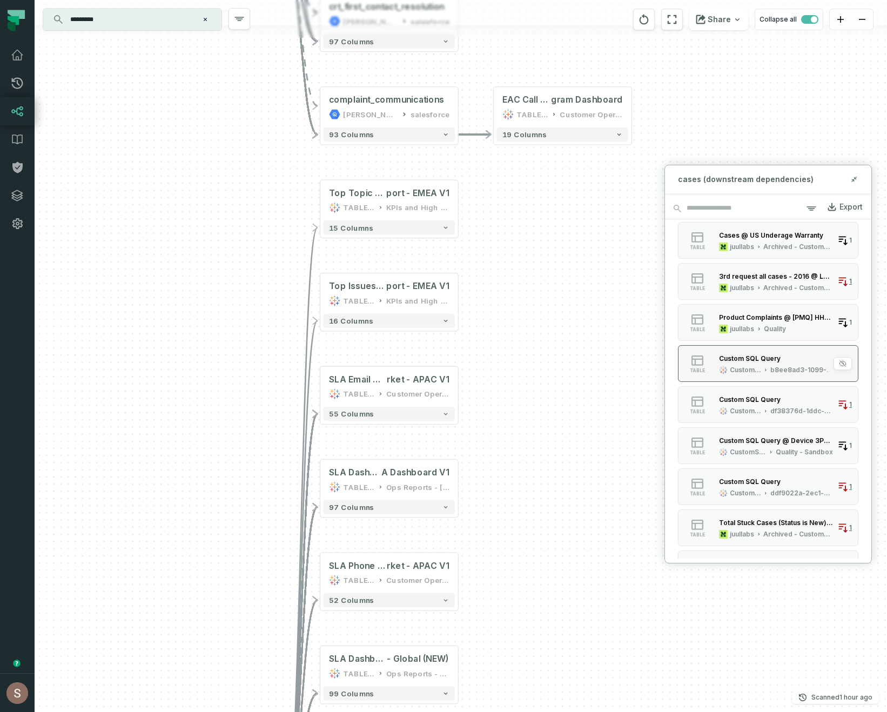
click at [778, 368] on div "b8ee8ad3-1099-85bf-4471-a2c2d25a329d" at bounding box center [801, 370] width 63 height 9
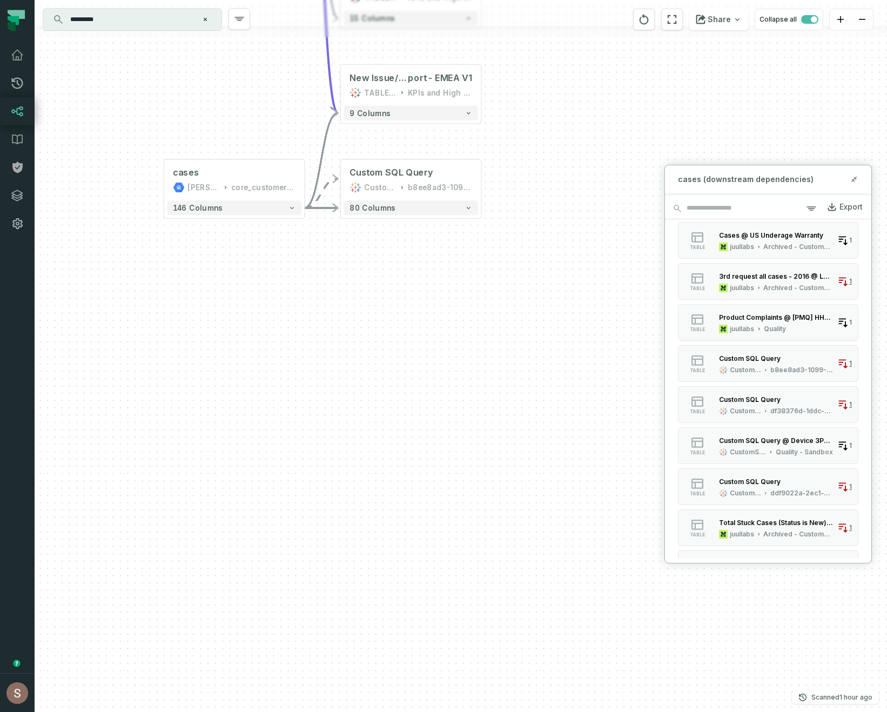
drag, startPoint x: 558, startPoint y: 582, endPoint x: 575, endPoint y: 489, distance: 94.5
click at [575, 488] on div "+ crt_first_contact_resolution juul-customer-service salesforce 97 columns - Ta…" at bounding box center [461, 356] width 852 height 712
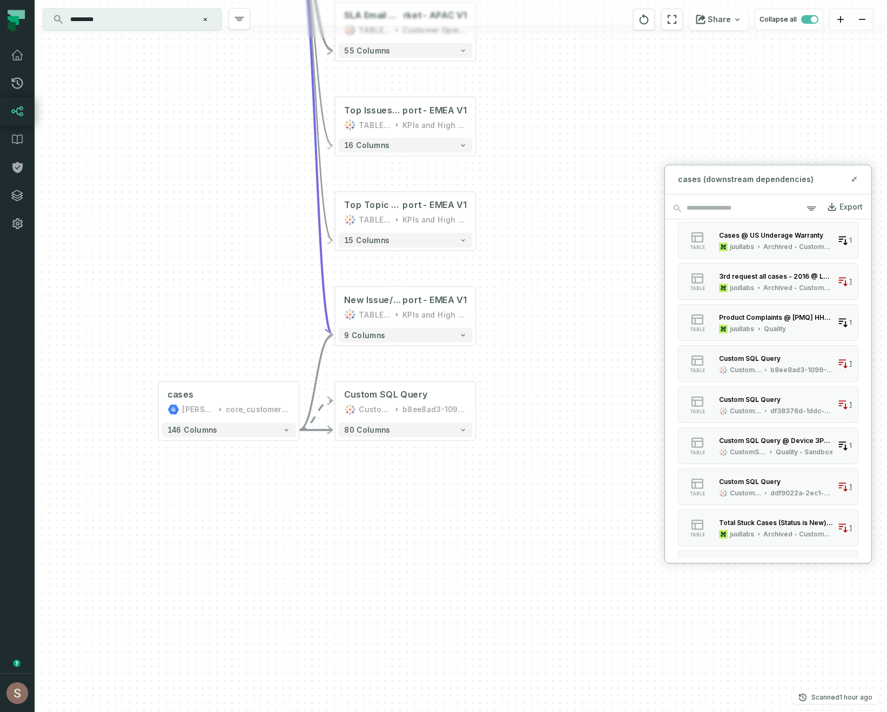
drag, startPoint x: 492, startPoint y: 315, endPoint x: 487, endPoint y: 582, distance: 266.3
click at [487, 582] on div "+ crt_first_contact_resolution juul-customer-service salesforce 97 columns - Ta…" at bounding box center [461, 356] width 852 height 712
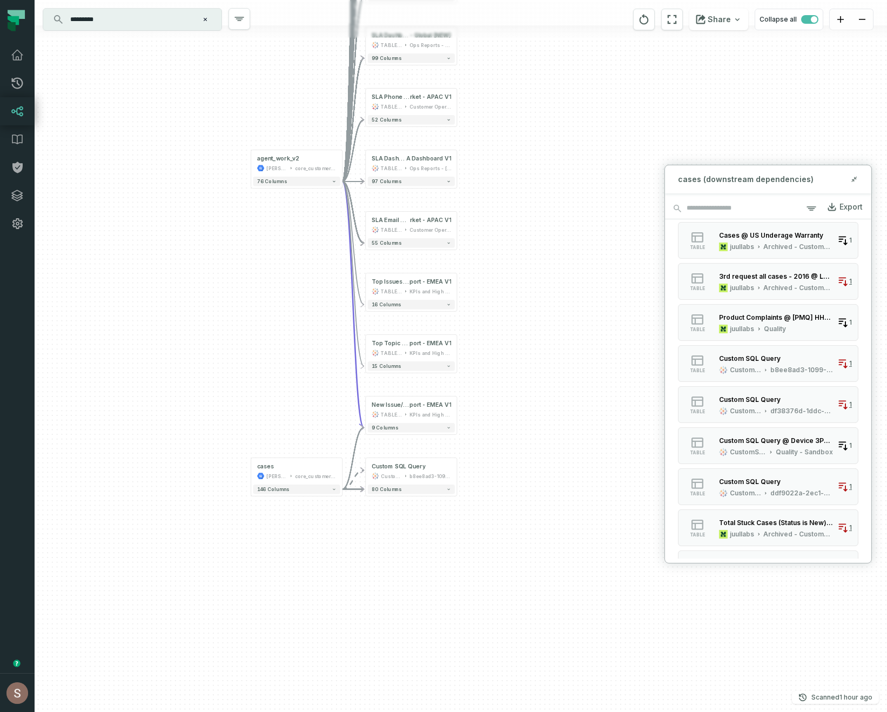
drag, startPoint x: 547, startPoint y: 364, endPoint x: 526, endPoint y: 334, distance: 35.7
click at [526, 334] on div "+ crt_first_contact_resolution juul-customer-service salesforce 97 columns - Ta…" at bounding box center [461, 356] width 852 height 712
click at [355, 448] on icon "Edge from 6d914b67da641fc1a56aa82fb6938d54 to e66bce9927d15d55ac405b9720776e05" at bounding box center [353, 459] width 22 height 62
click at [407, 420] on div "New Issue/Topic Check @ CS SLA Re port - EMEA V1 TABLEAU KPIs and High Level" at bounding box center [411, 409] width 87 height 23
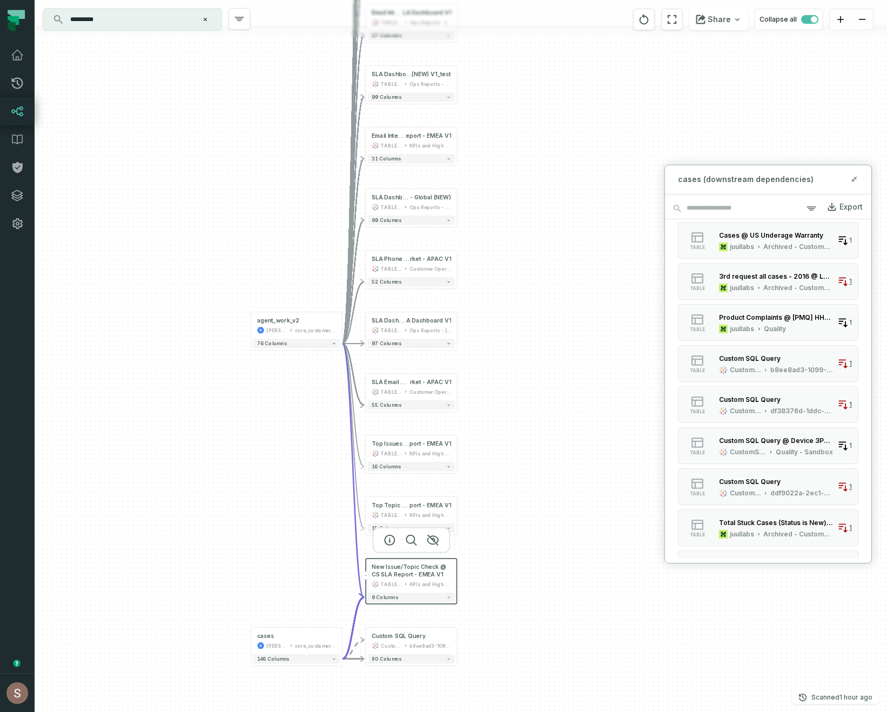
drag, startPoint x: 550, startPoint y: 310, endPoint x: 533, endPoint y: 644, distance: 334.2
click at [534, 636] on div "+ crt_first_contact_resolution juul-customer-service salesforce 97 columns - Ta…" at bounding box center [461, 356] width 852 height 712
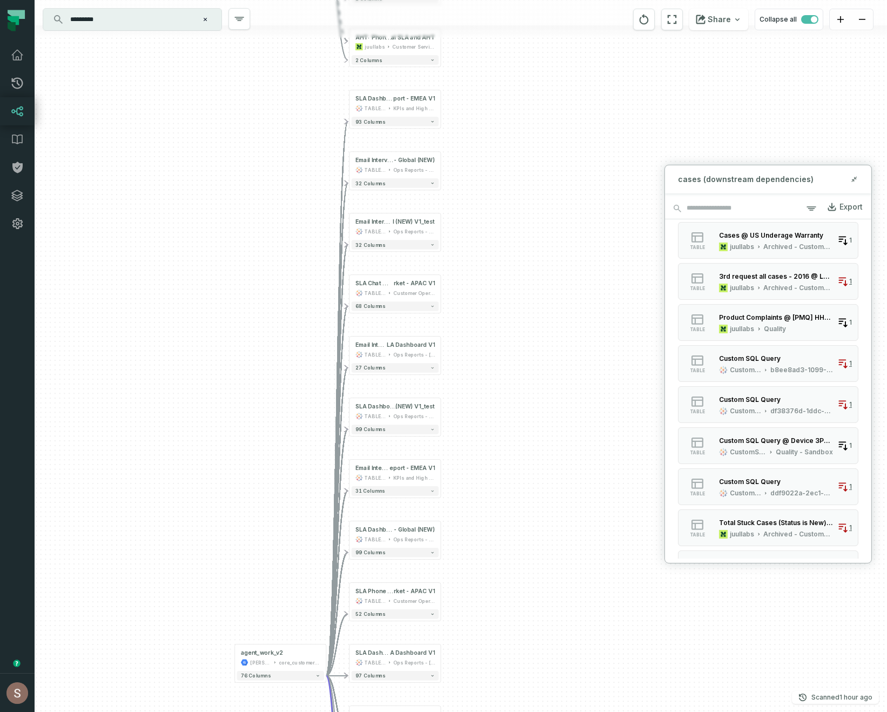
drag, startPoint x: 510, startPoint y: 387, endPoint x: 510, endPoint y: 530, distance: 143.1
click at [510, 524] on div "+ crt_first_contact_resolution juul-customer-service salesforce 97 columns - Ta…" at bounding box center [461, 356] width 852 height 712
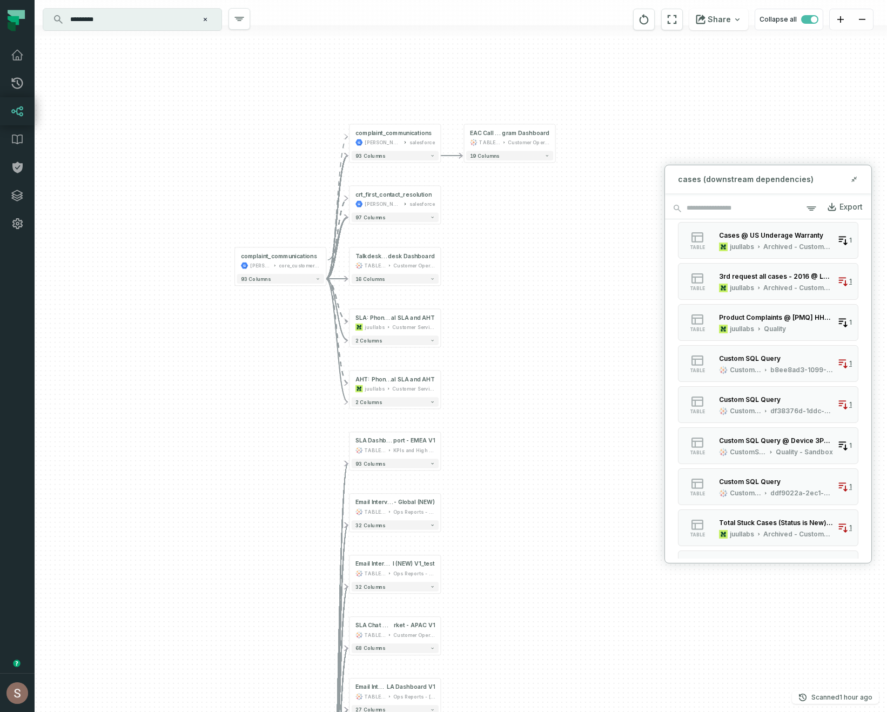
drag, startPoint x: 509, startPoint y: 319, endPoint x: 509, endPoint y: 554, distance: 234.4
click at [509, 554] on div "+ crt_first_contact_resolution juul-customer-service salesforce 97 columns - Ta…" at bounding box center [461, 356] width 852 height 712
click at [375, 232] on icon "button" at bounding box center [373, 228] width 13 height 13
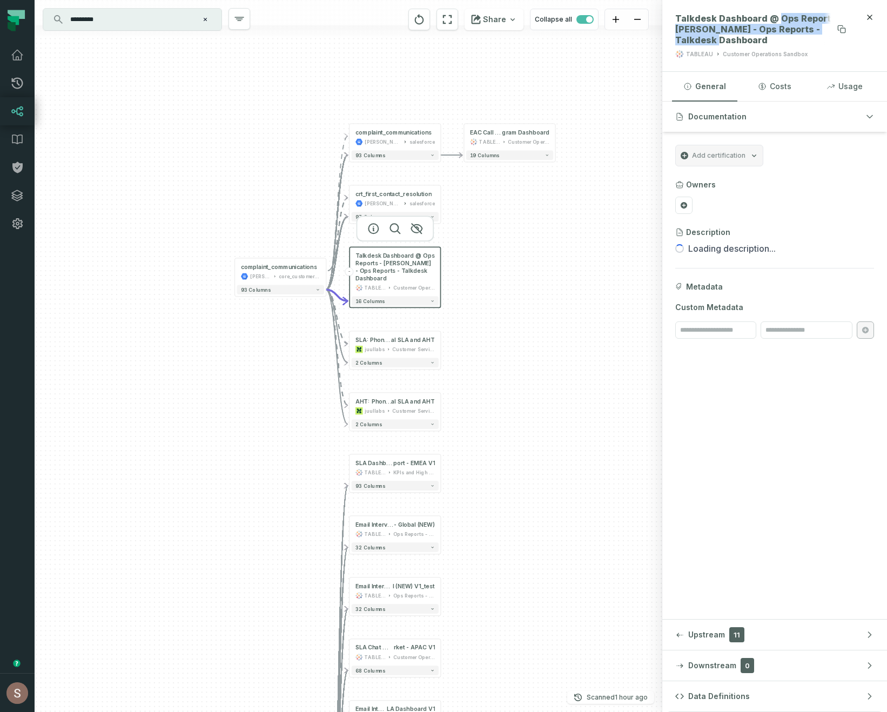
drag, startPoint x: 776, startPoint y: 18, endPoint x: 796, endPoint y: 38, distance: 27.9
click at [796, 38] on span "Talkdesk Dashboard @ Ops Reports - NOAM - Ops Reports - Talkdesk Dashboard" at bounding box center [762, 29] width 175 height 32
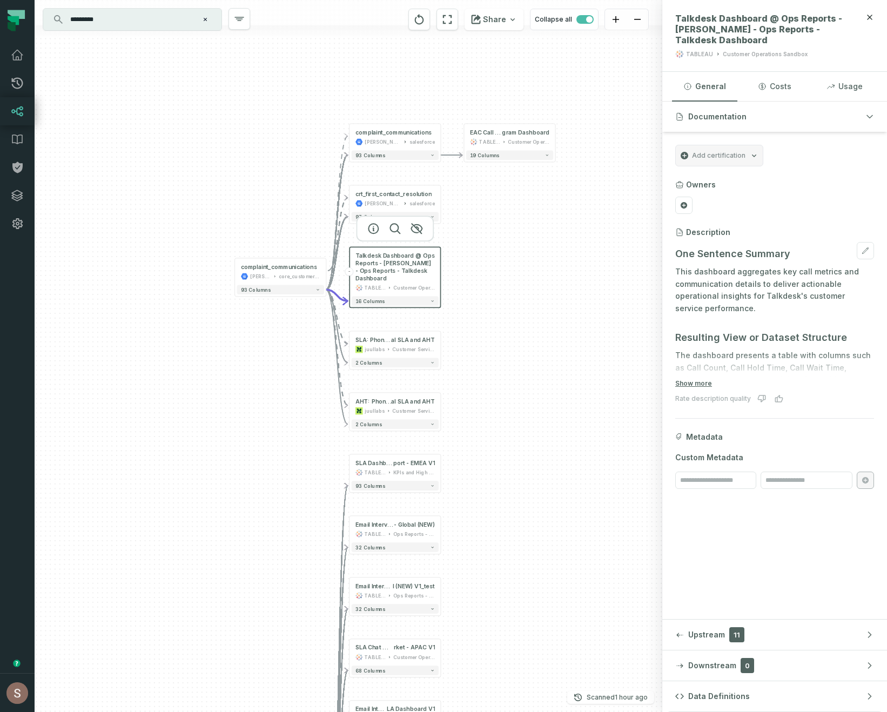
click at [721, 259] on h3 "One Sentence Summary" at bounding box center [774, 253] width 199 height 15
copy div "One Sentence Summary"
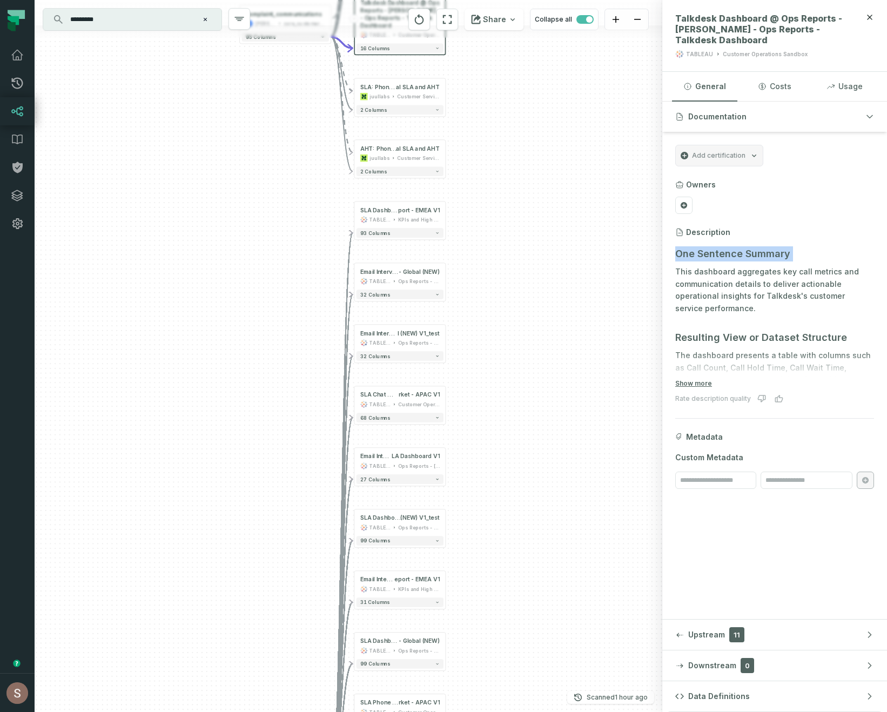
drag, startPoint x: 521, startPoint y: 508, endPoint x: 563, endPoint y: 125, distance: 384.7
click at [563, 125] on div "+ crt_first_contact_resolution juul-customer-service salesforce 97 columns - Ta…" at bounding box center [349, 356] width 628 height 712
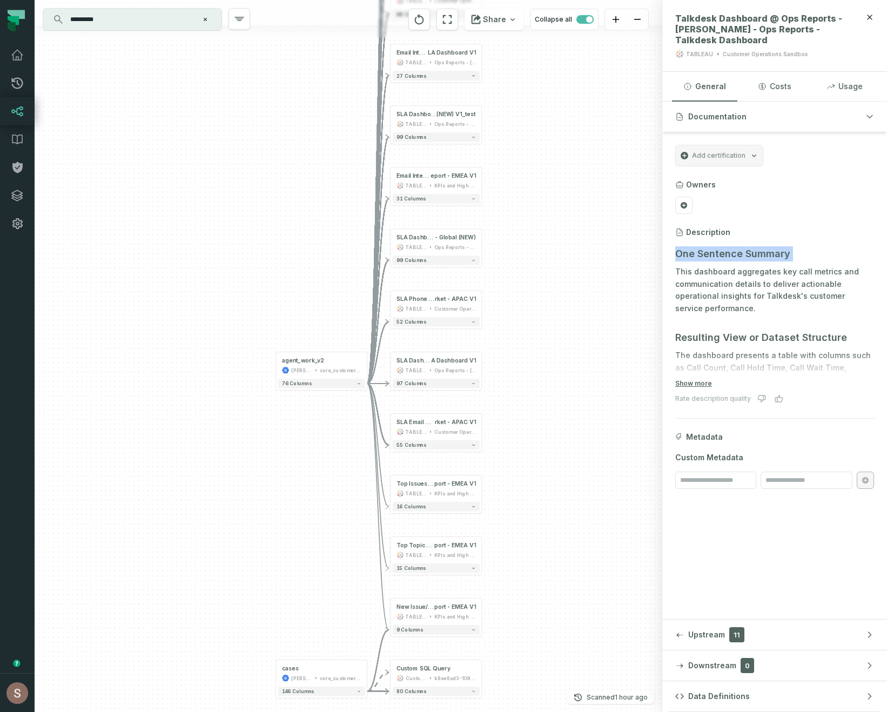
drag, startPoint x: 528, startPoint y: 382, endPoint x: 528, endPoint y: 105, distance: 277.1
click at [528, 105] on div "+ crt_first_contact_resolution juul-customer-service salesforce 97 columns - Ta…" at bounding box center [349, 356] width 628 height 712
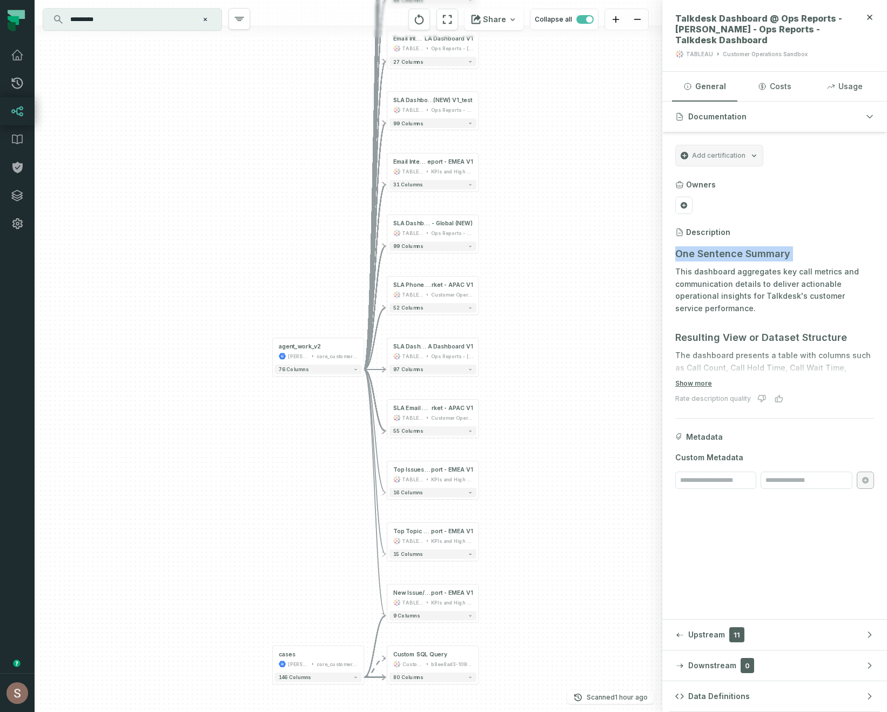
drag, startPoint x: 544, startPoint y: 303, endPoint x: 520, endPoint y: 172, distance: 133.6
click at [520, 172] on div "+ crt_first_contact_resolution juul-customer-service salesforce 97 columns - Ta…" at bounding box center [349, 356] width 628 height 712
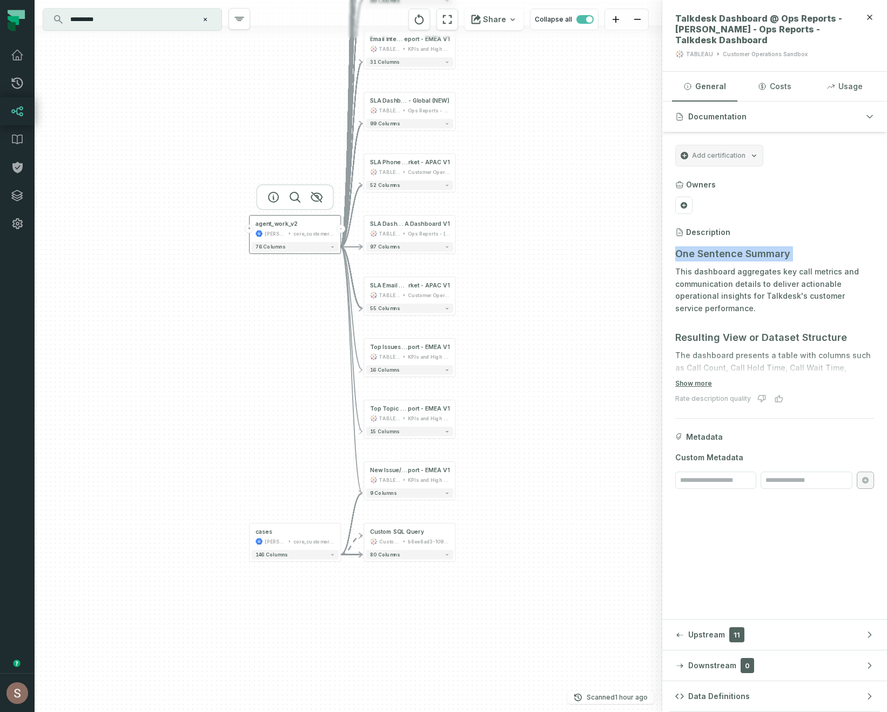
click at [340, 231] on button "-" at bounding box center [340, 229] width 9 height 9
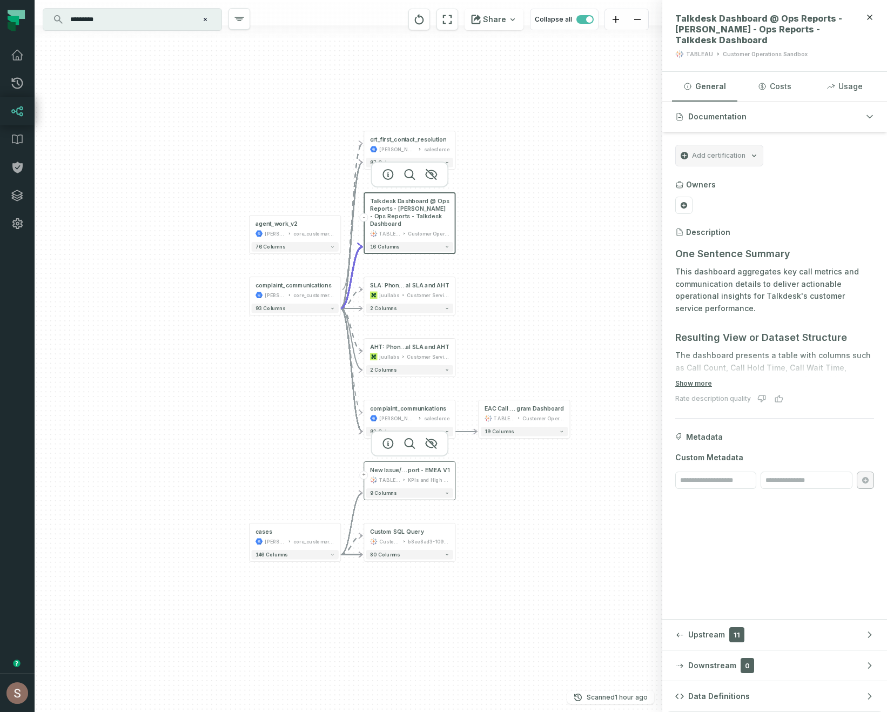
click at [364, 477] on button "+" at bounding box center [364, 475] width 9 height 9
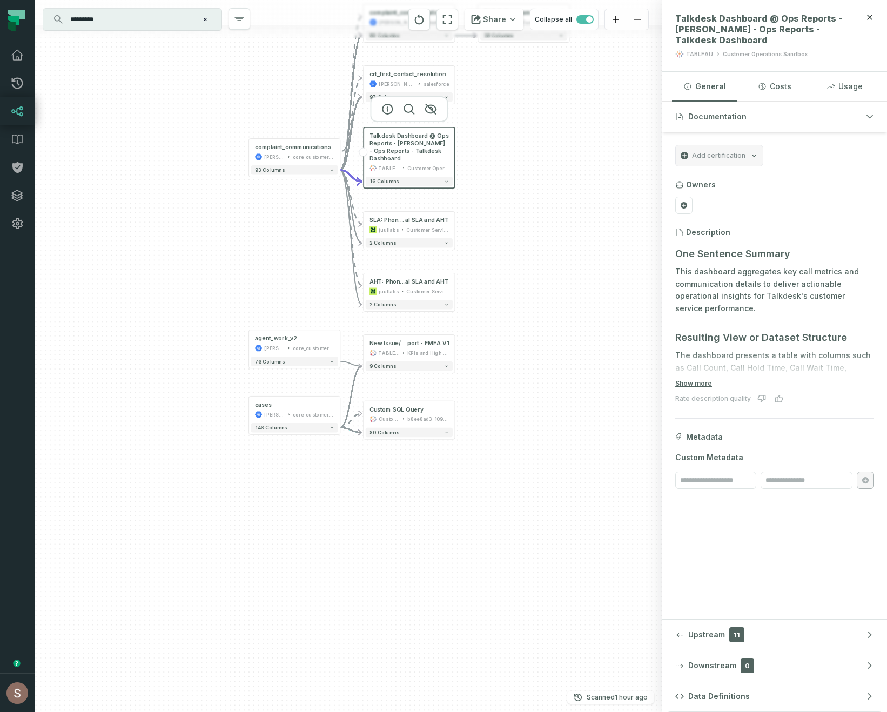
drag, startPoint x: 458, startPoint y: 606, endPoint x: 457, endPoint y: 479, distance: 127.5
click at [457, 479] on div "+ crt_first_contact_resolution juul-customer-service salesforce 97 columns - Ta…" at bounding box center [349, 356] width 628 height 712
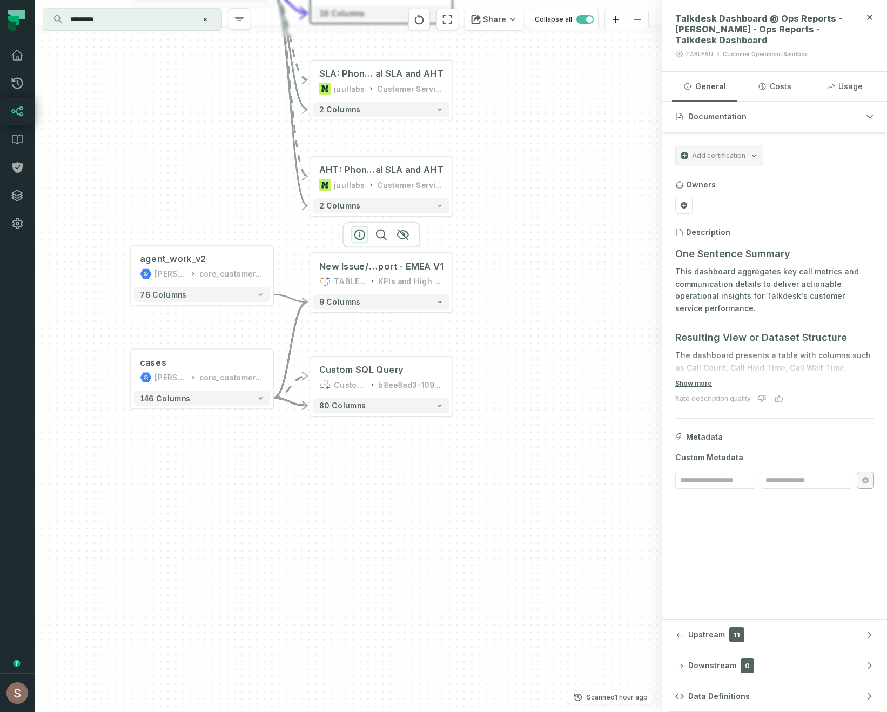
click at [360, 235] on icon "button" at bounding box center [359, 234] width 13 height 13
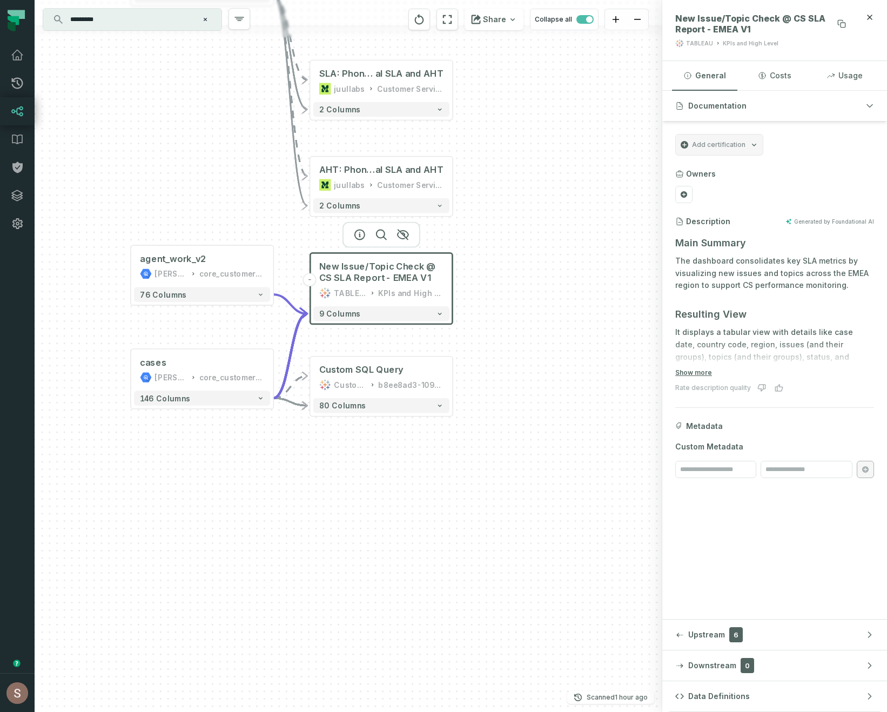
click at [686, 18] on span "New Issue/Topic Check @ CS SLA Report - EMEA V1" at bounding box center [762, 24] width 175 height 22
drag, startPoint x: 686, startPoint y: 18, endPoint x: 748, endPoint y: 28, distance: 62.8
click at [748, 28] on span "New Issue/Topic Check @ CS SLA Report - EMEA V1" at bounding box center [762, 24] width 175 height 22
copy div "New Issue/Topic Check @ CS SLA Report - EMEA V1"
click at [679, 18] on span "New Issue/Topic Check @ CS SLA Report - EMEA V1" at bounding box center [762, 24] width 175 height 22
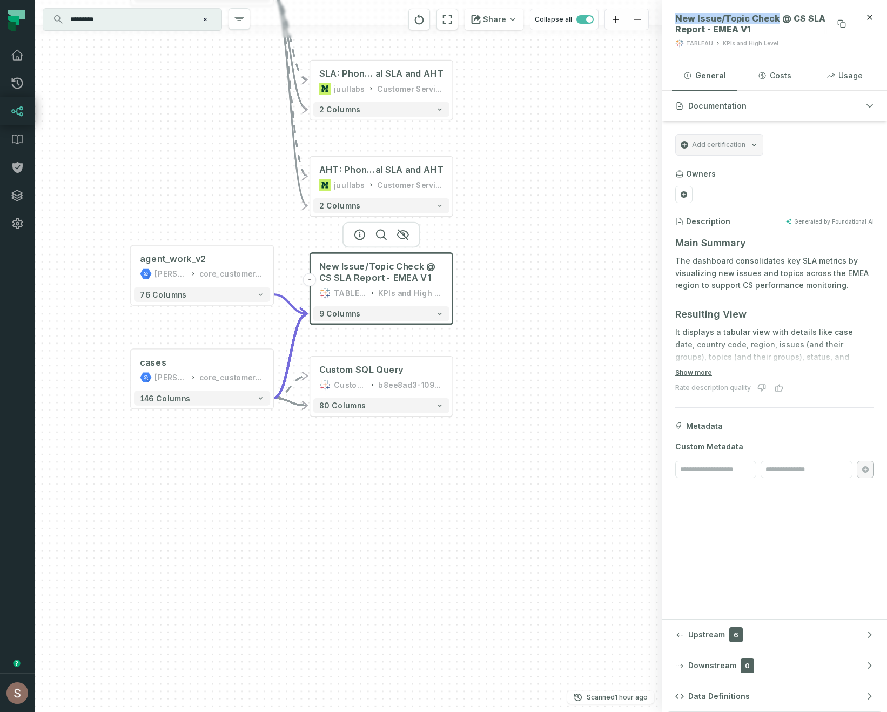
drag, startPoint x: 679, startPoint y: 18, endPoint x: 748, endPoint y: 18, distance: 68.6
click at [748, 18] on span "New Issue/Topic Check @ CS SLA Report - EMEA V1" at bounding box center [762, 24] width 175 height 22
copy span "New Issue/Topic Check"
click at [689, 17] on span "New Issue/Topic Check @ CS SLA Report - EMEA V1" at bounding box center [762, 24] width 175 height 22
drag, startPoint x: 689, startPoint y: 17, endPoint x: 753, endPoint y: 28, distance: 65.3
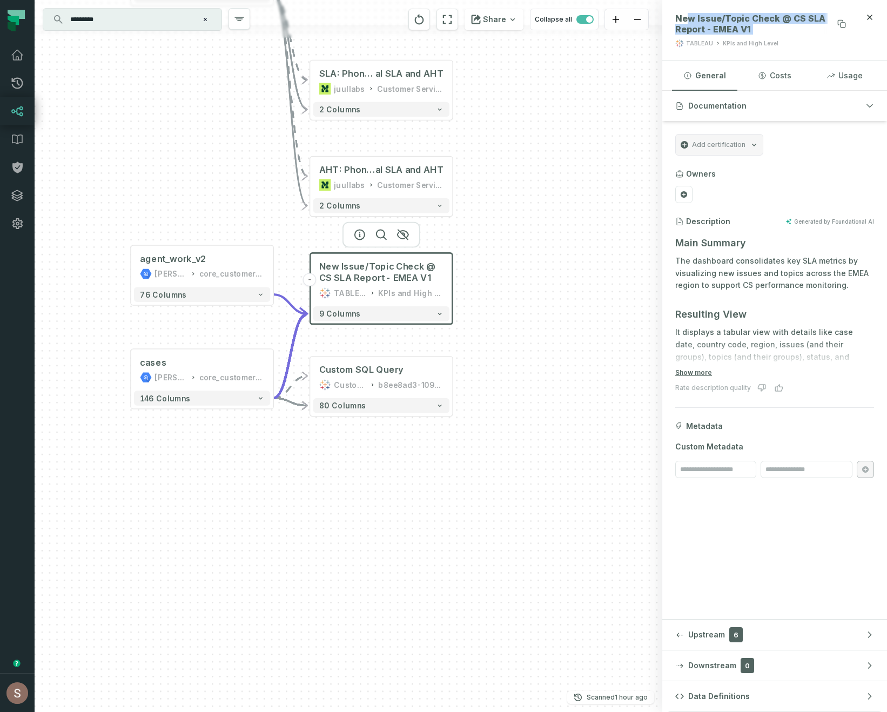
click at [753, 28] on span "New Issue/Topic Check @ CS SLA Report - EMEA V1" at bounding box center [762, 24] width 175 height 22
click at [681, 19] on span "New Issue/Topic Check @ CS SLA Report - EMEA V1" at bounding box center [762, 24] width 175 height 22
drag, startPoint x: 681, startPoint y: 19, endPoint x: 756, endPoint y: 19, distance: 75.1
click at [756, 19] on span "New Issue/Topic Check @ CS SLA Report - EMEA V1" at bounding box center [762, 24] width 175 height 22
copy span "New Issue/Topic Check"
